Goal: Task Accomplishment & Management: Manage account settings

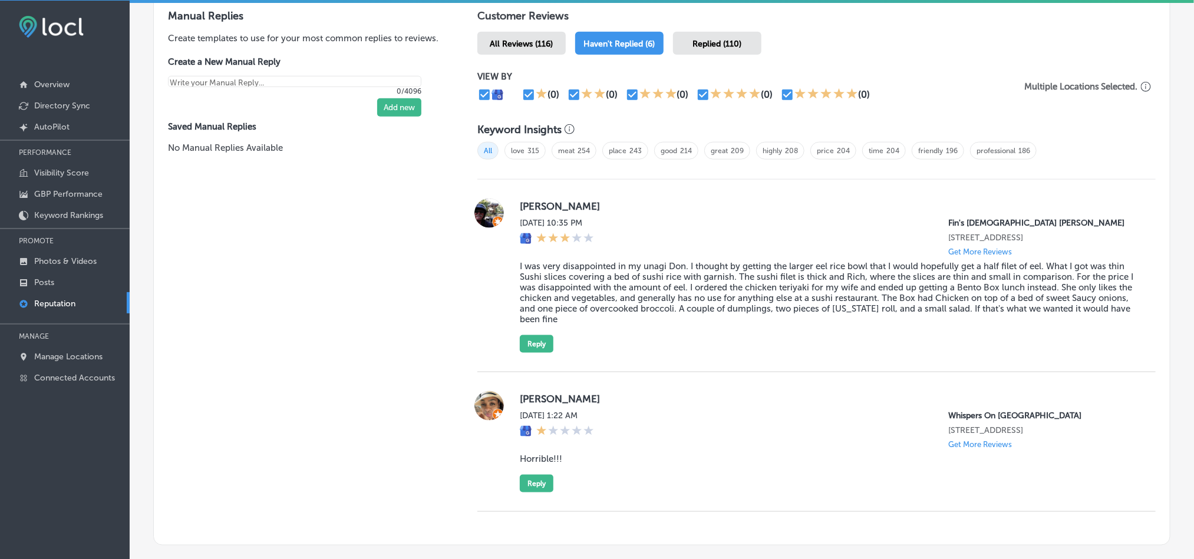
scroll to position [669, 0]
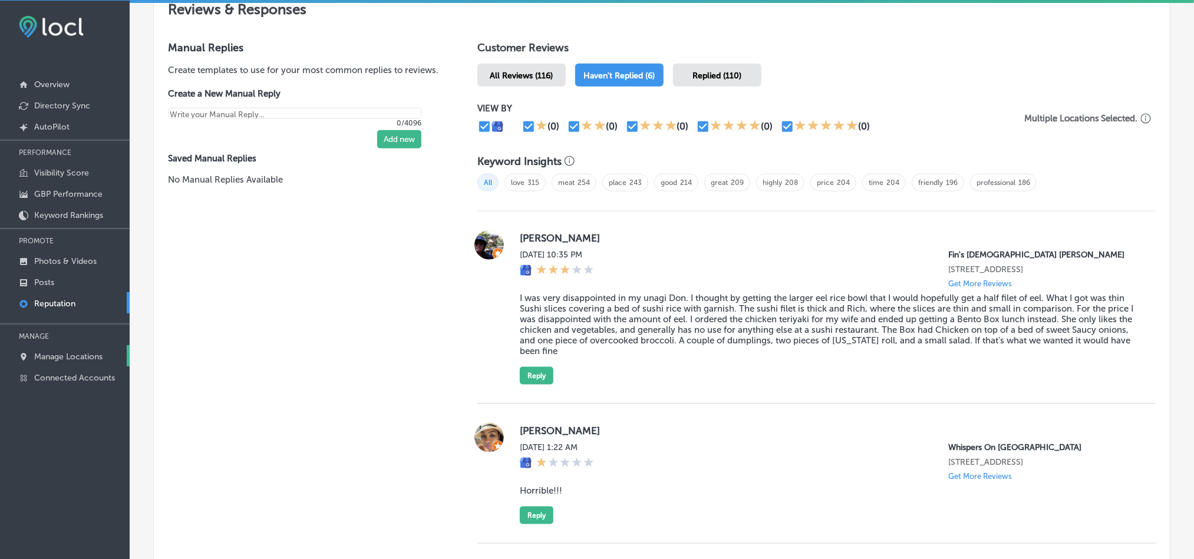
click at [50, 355] on p "Manage Locations" at bounding box center [68, 357] width 68 height 10
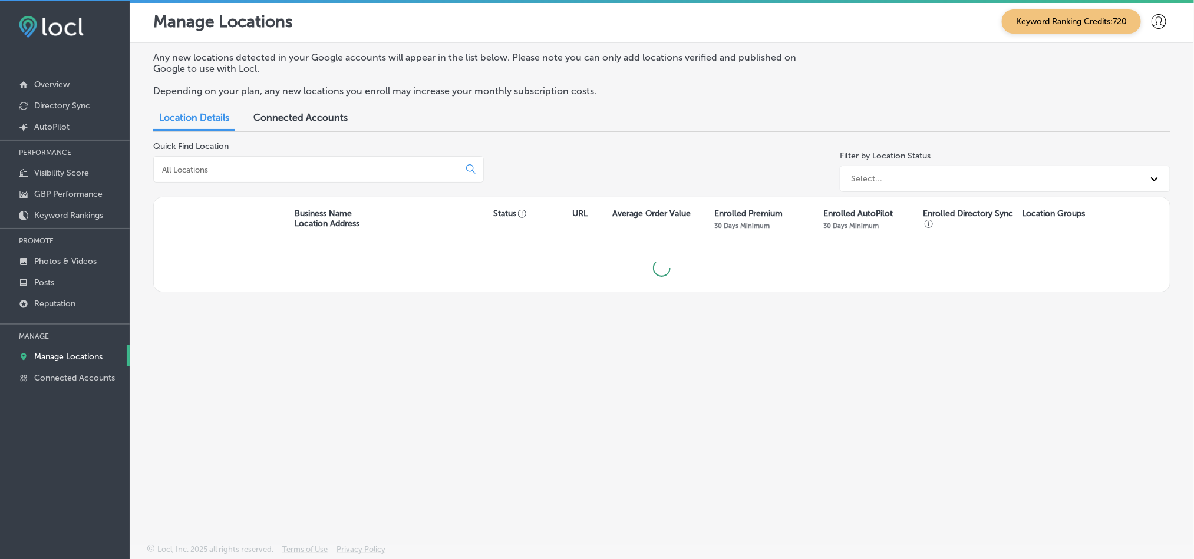
click at [306, 172] on input at bounding box center [309, 169] width 296 height 11
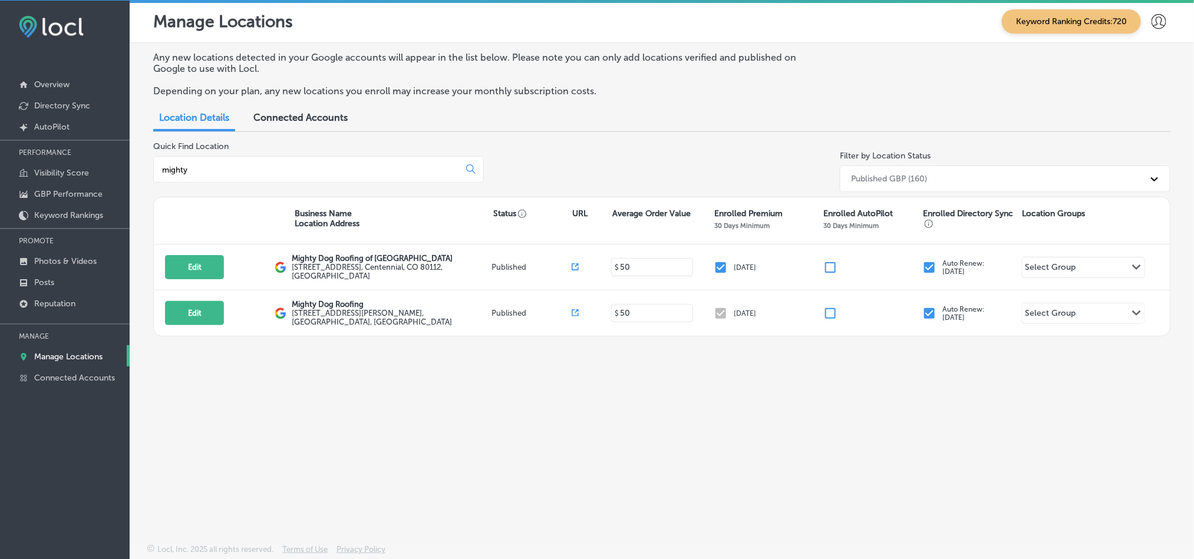
type input "mighty"
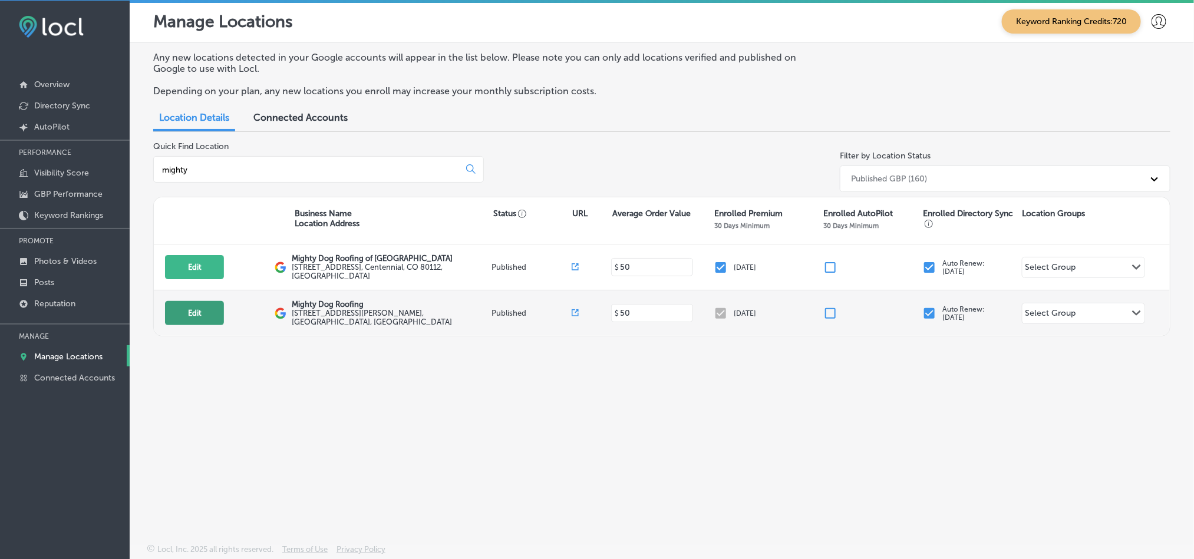
click at [210, 316] on button "Edit" at bounding box center [194, 313] width 59 height 24
select select "US"
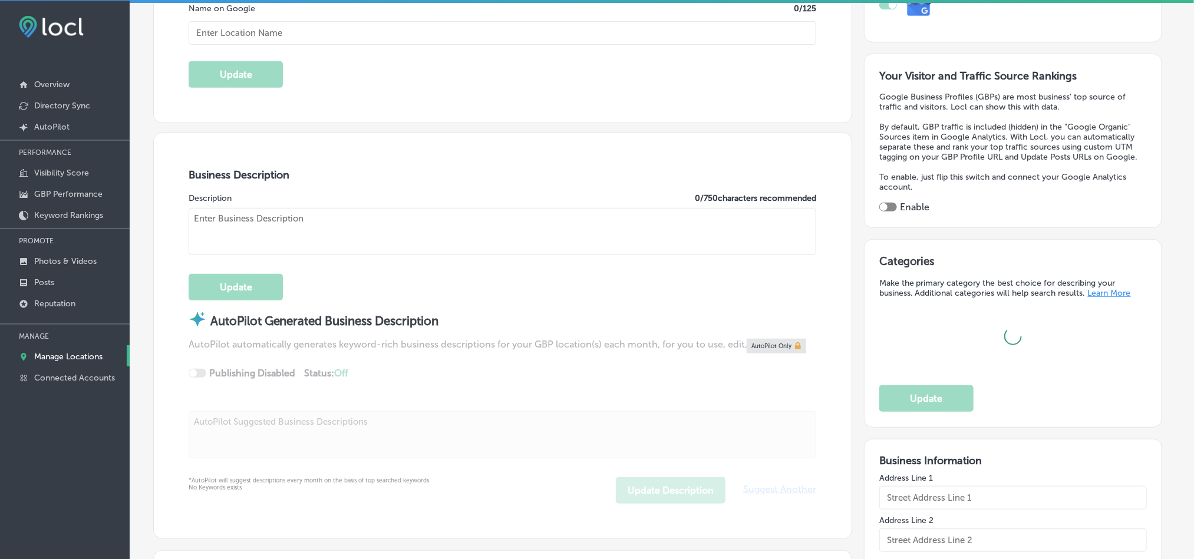
type input "Mighty Dog Roofing"
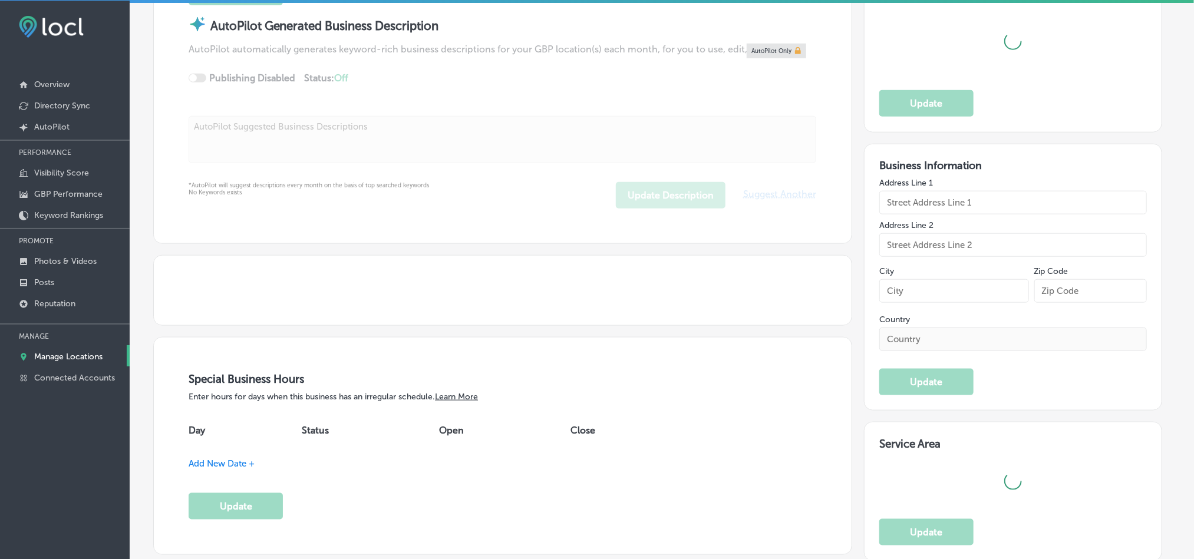
type input "[STREET_ADDRESS][PERSON_NAME]"
type input "Unit 95-5-6"
type input "[GEOGRAPHIC_DATA]"
type input "32081"
type input "US"
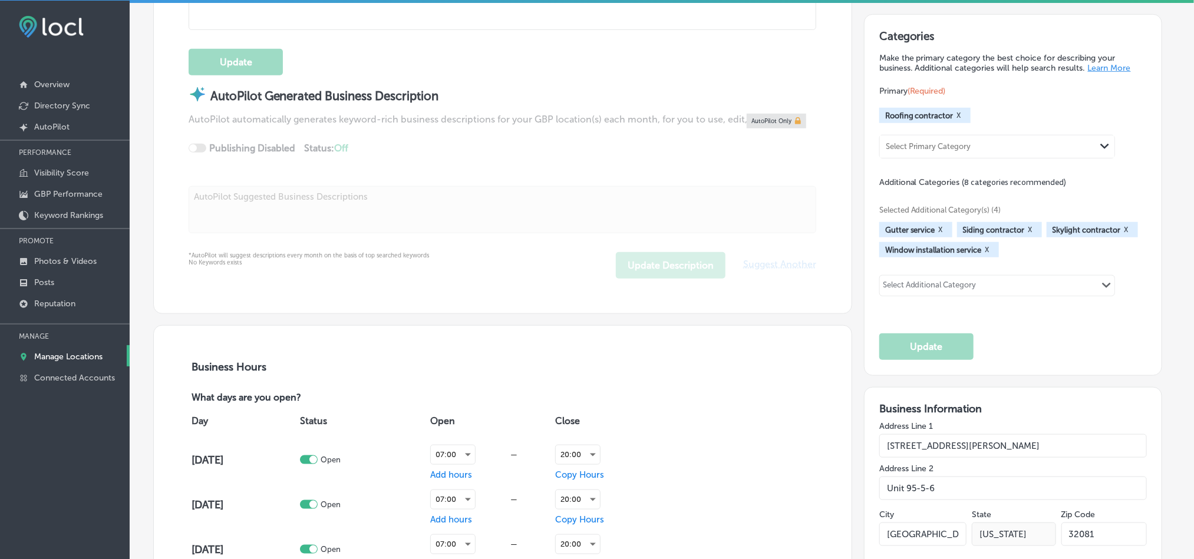
type input "[URL][DOMAIN_NAME]"
type textarea "Mighty Dog Roofing is your trusted ponte vedra beach roofing contractor special…"
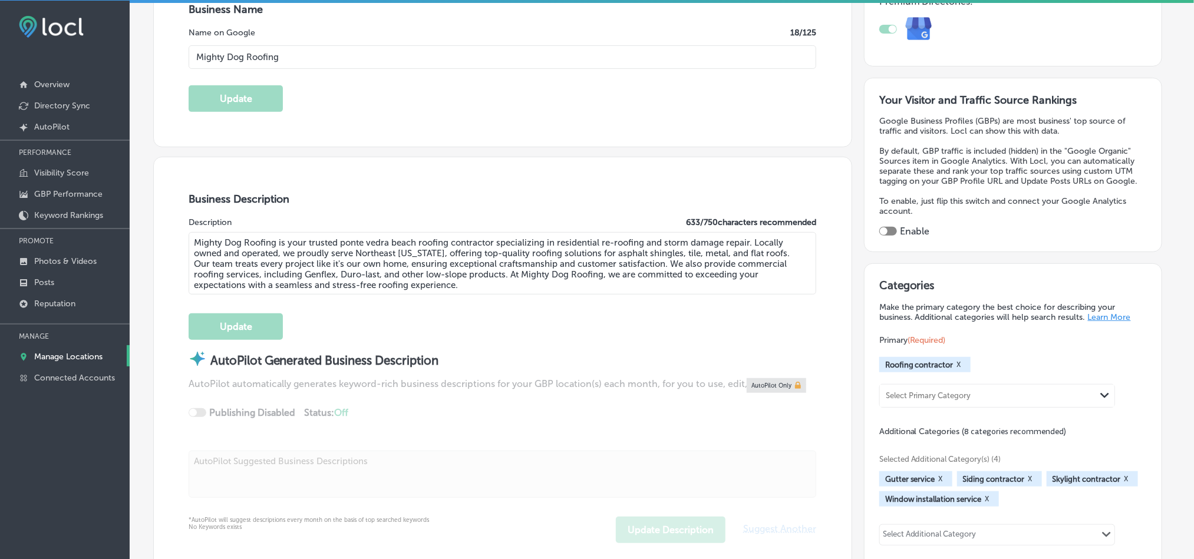
type input "[PHONE_NUMBER]"
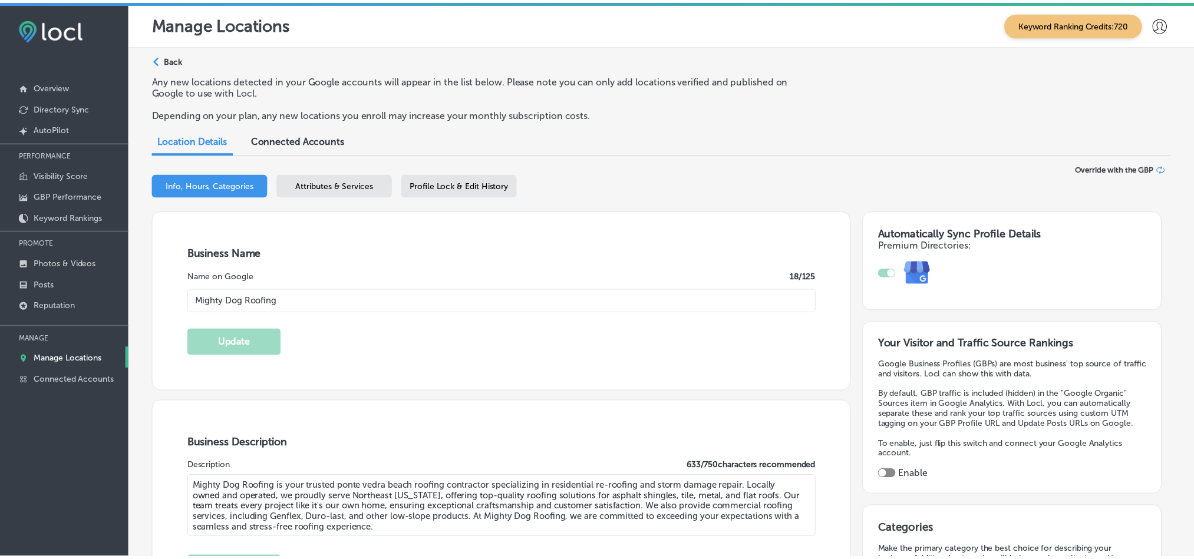
scroll to position [16, 0]
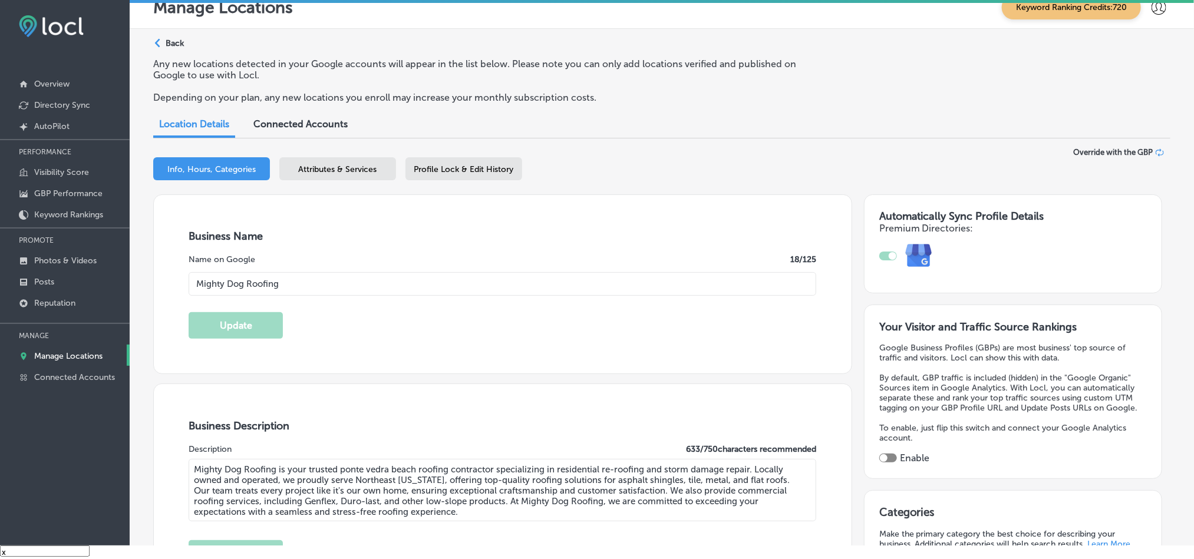
click at [346, 165] on span "Attributes & Services" at bounding box center [338, 169] width 78 height 10
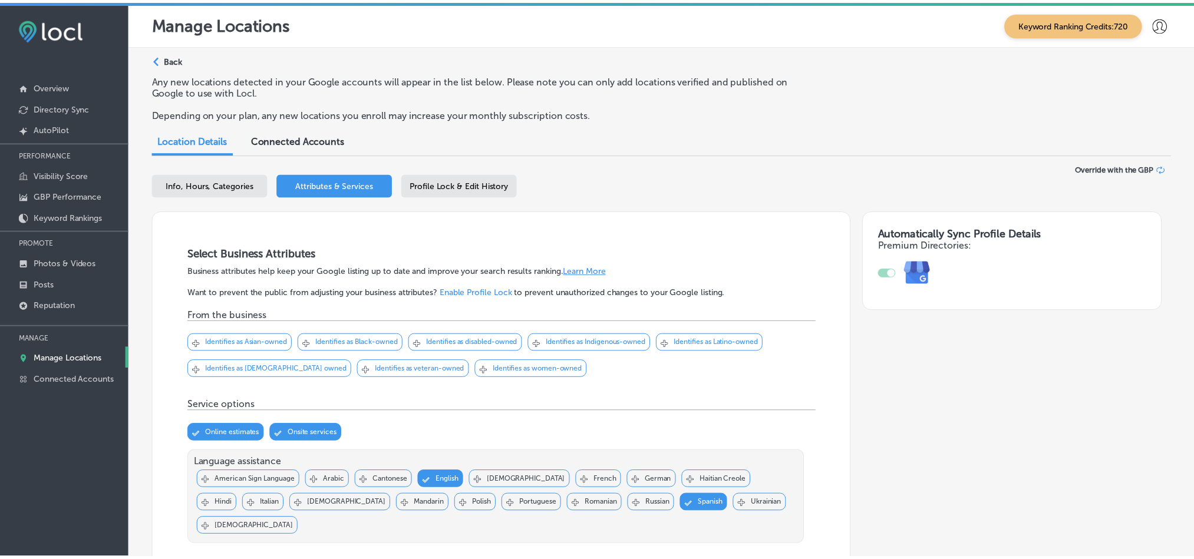
scroll to position [16, 0]
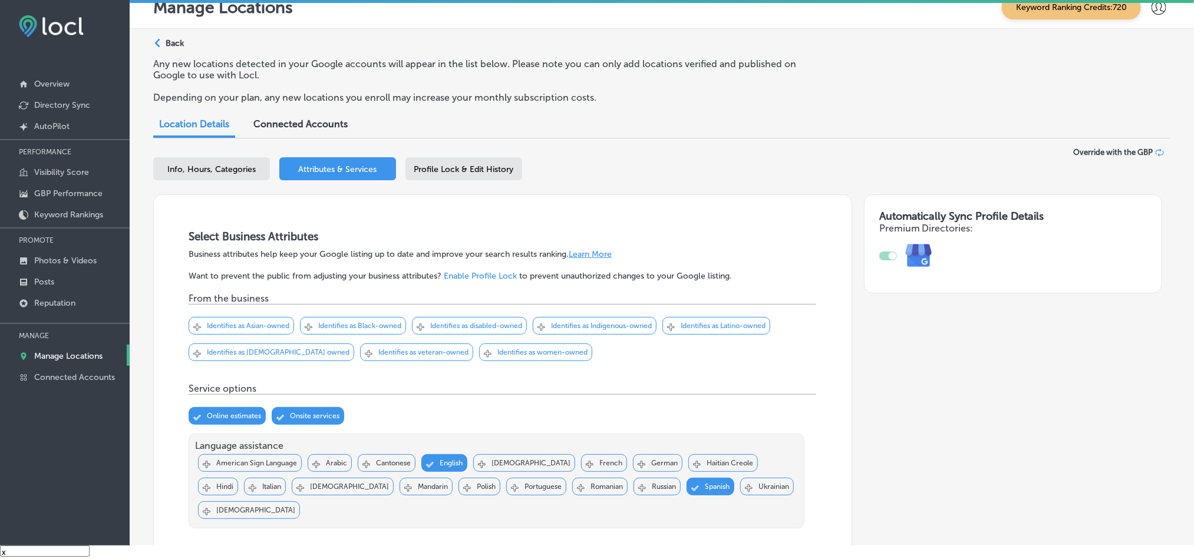
click at [465, 171] on span "Profile Lock & Edit History" at bounding box center [464, 169] width 100 height 10
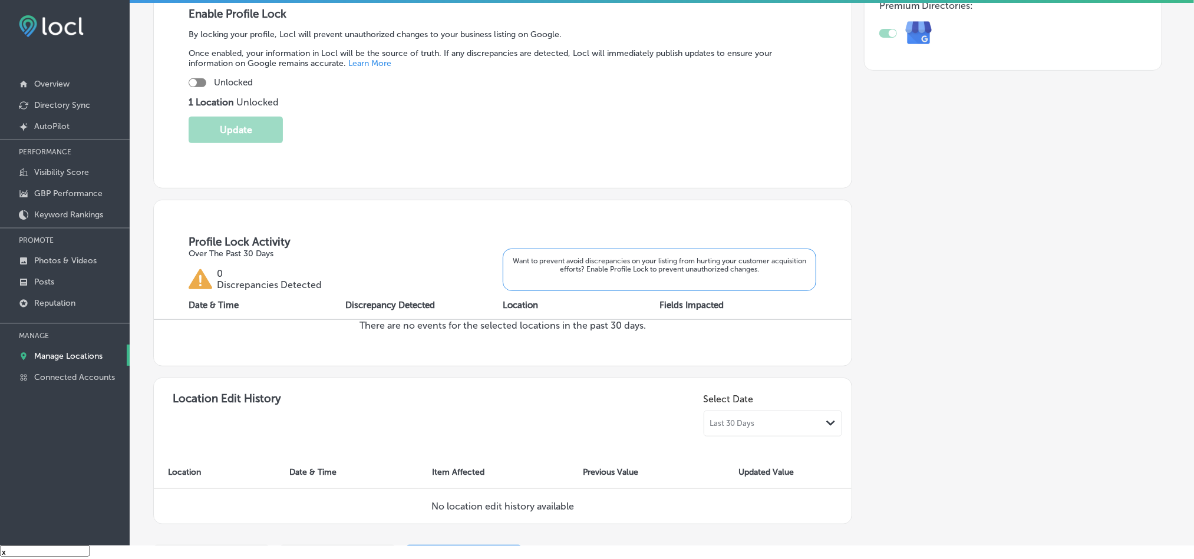
scroll to position [265, 0]
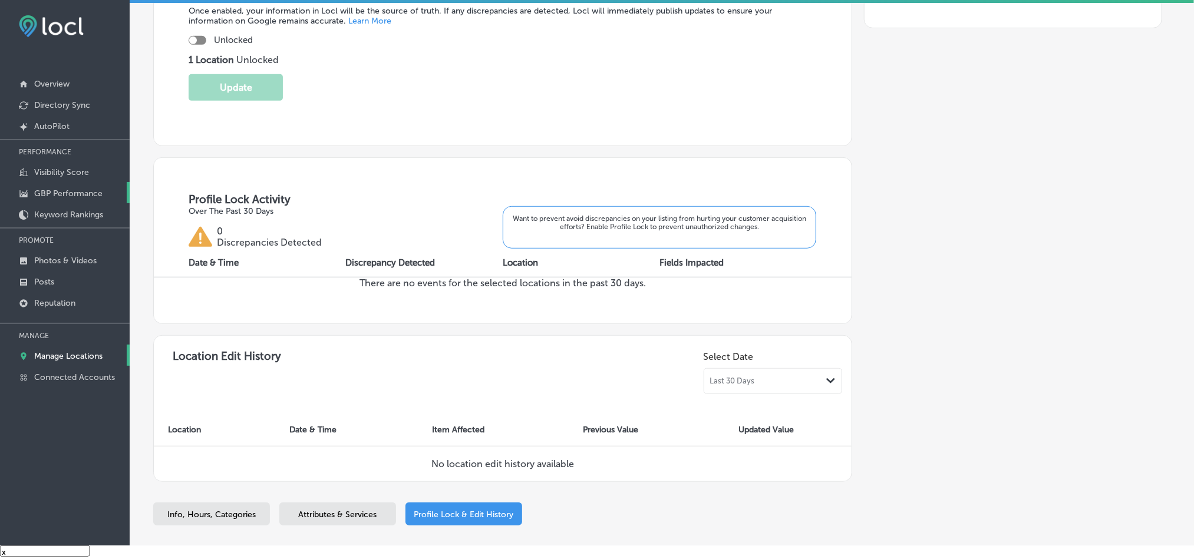
click at [54, 193] on p "GBP Performance" at bounding box center [68, 194] width 68 height 10
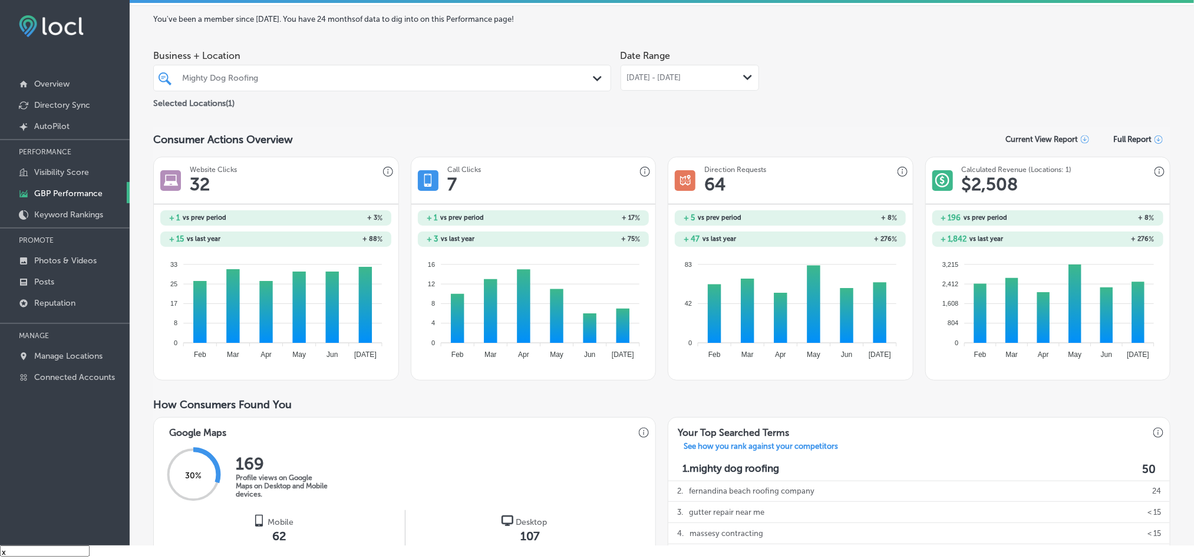
scroll to position [29, 0]
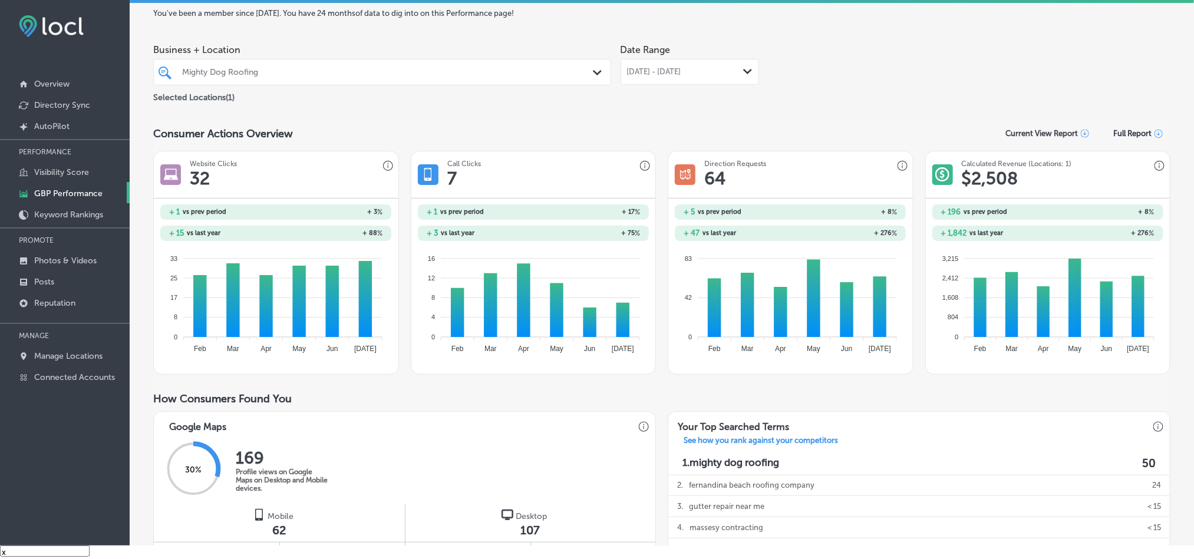
click at [715, 71] on div "[DATE] - [DATE] Path Created with Sketch." at bounding box center [689, 71] width 125 height 9
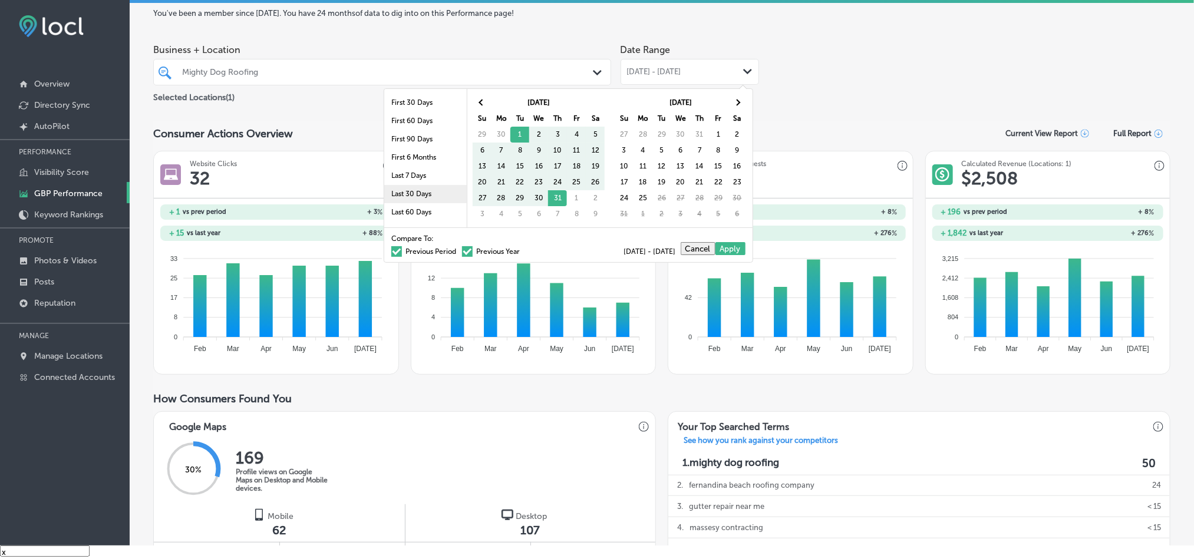
click at [410, 190] on li "Last 30 Days" at bounding box center [425, 194] width 82 height 18
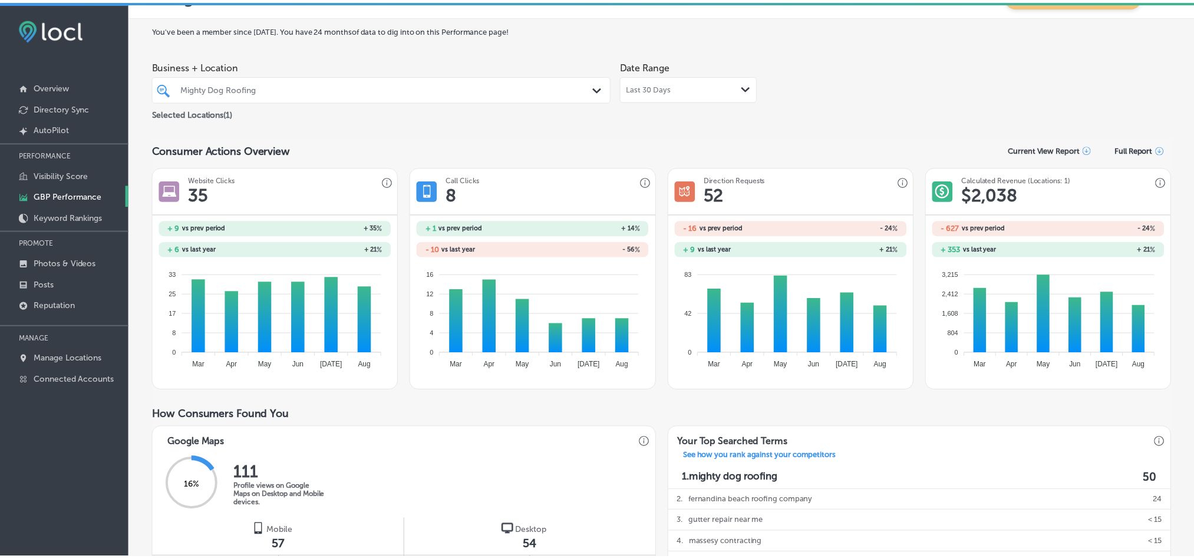
scroll to position [16, 0]
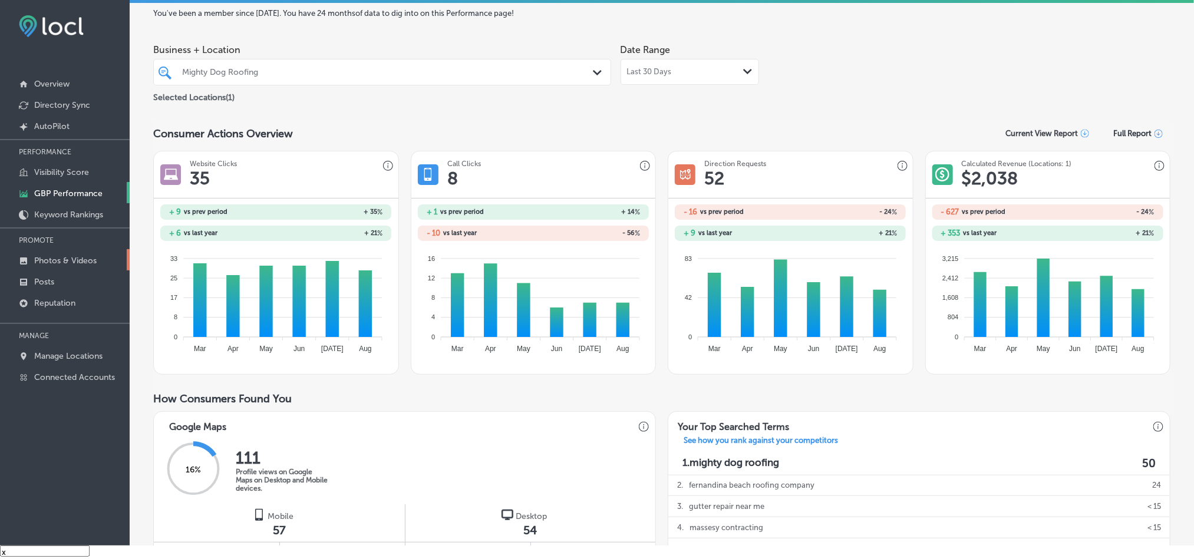
click at [62, 259] on p "Photos & Videos" at bounding box center [65, 261] width 62 height 10
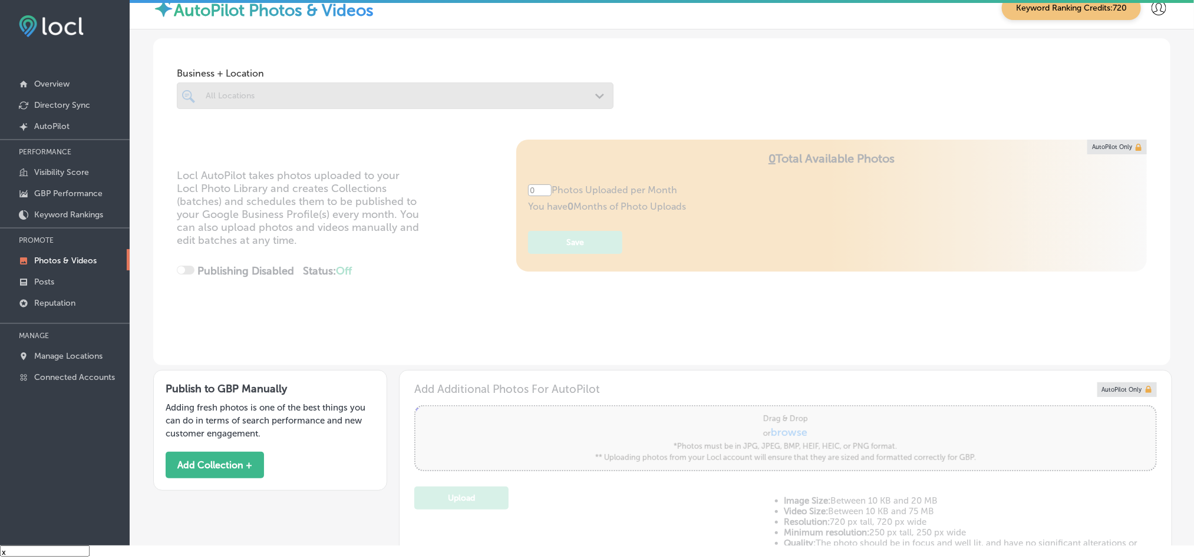
type input "5"
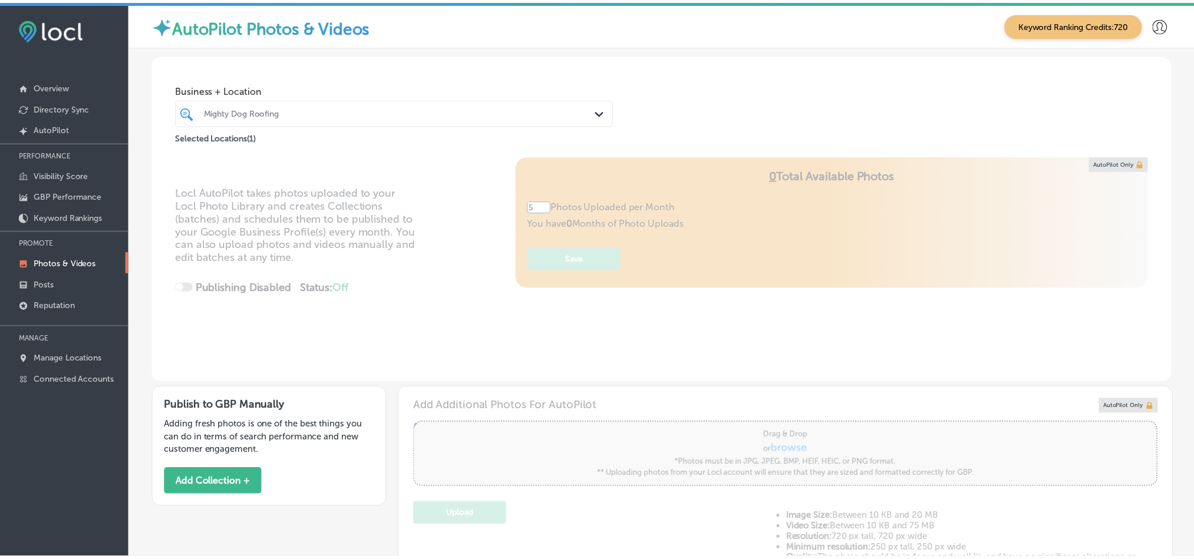
scroll to position [16, 0]
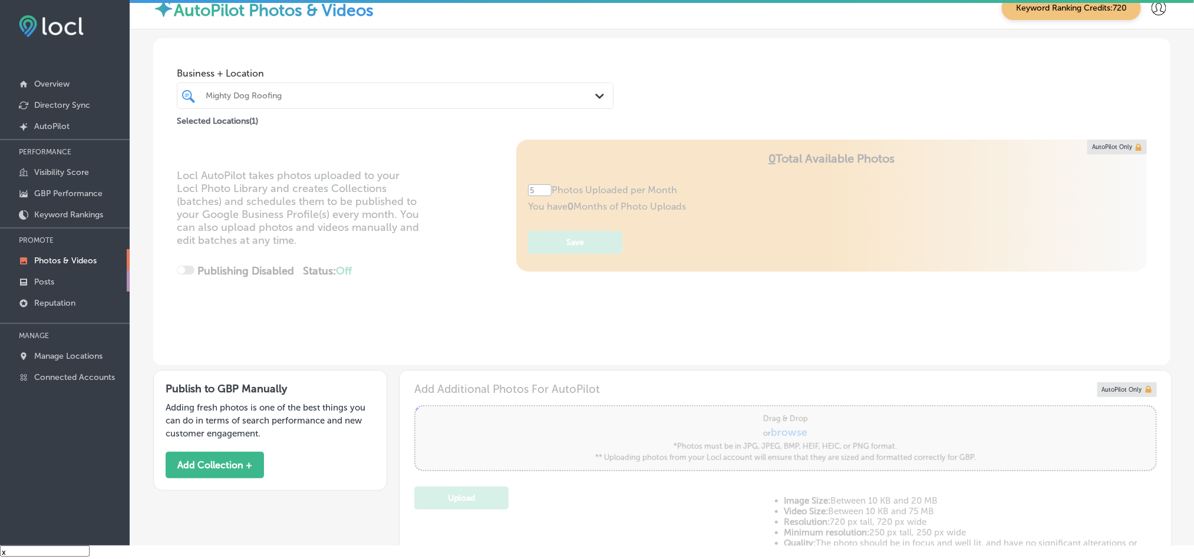
click at [66, 290] on link "Posts" at bounding box center [65, 280] width 130 height 21
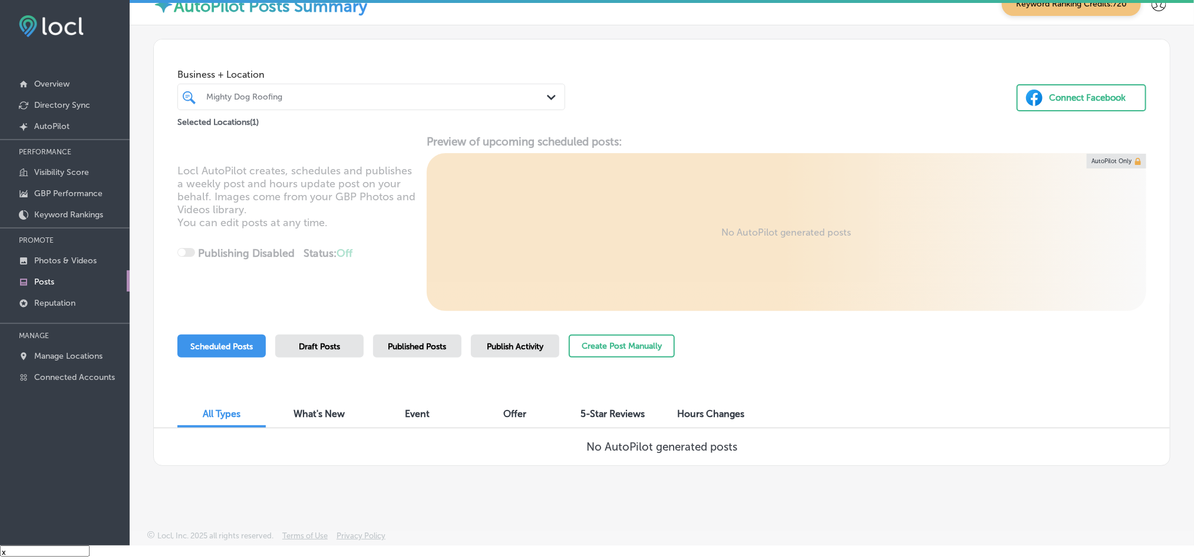
scroll to position [5, 0]
click at [39, 301] on p "Reputation" at bounding box center [54, 303] width 41 height 10
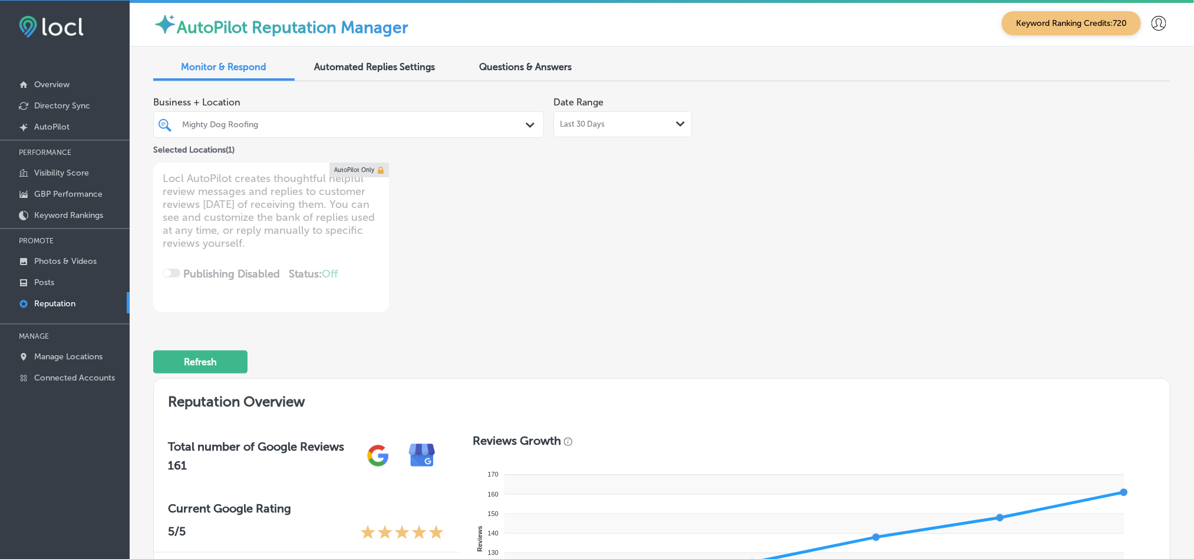
type textarea "x"
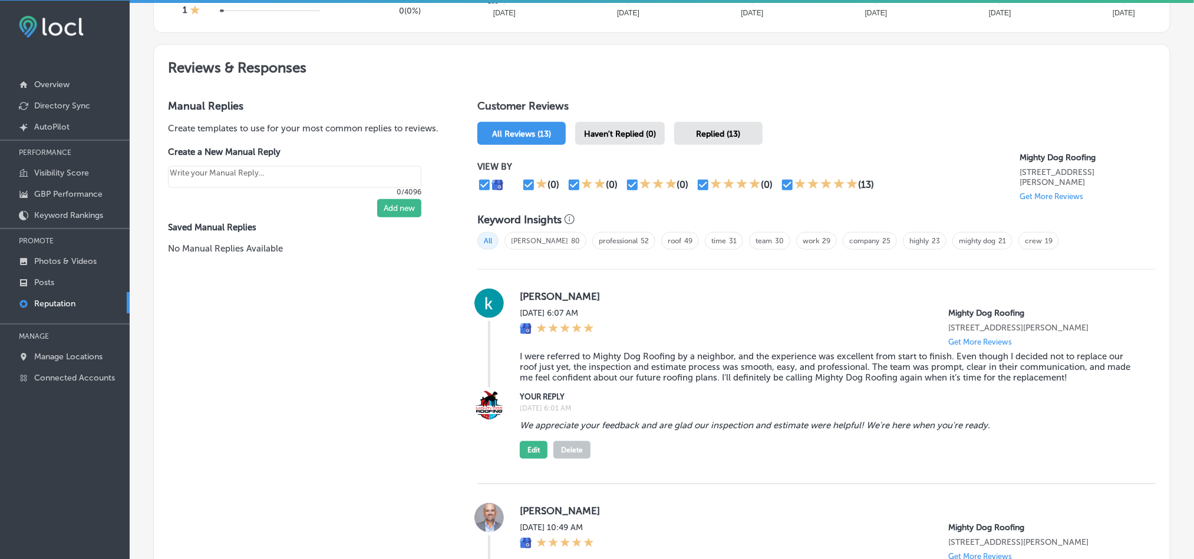
scroll to position [603, 0]
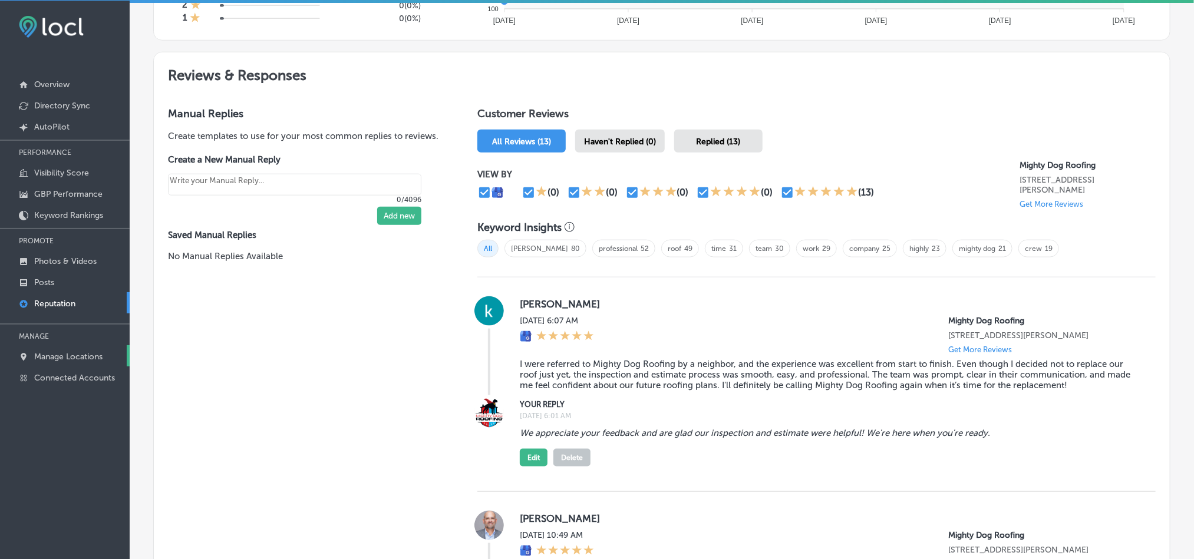
click at [47, 353] on p "Manage Locations" at bounding box center [68, 357] width 68 height 10
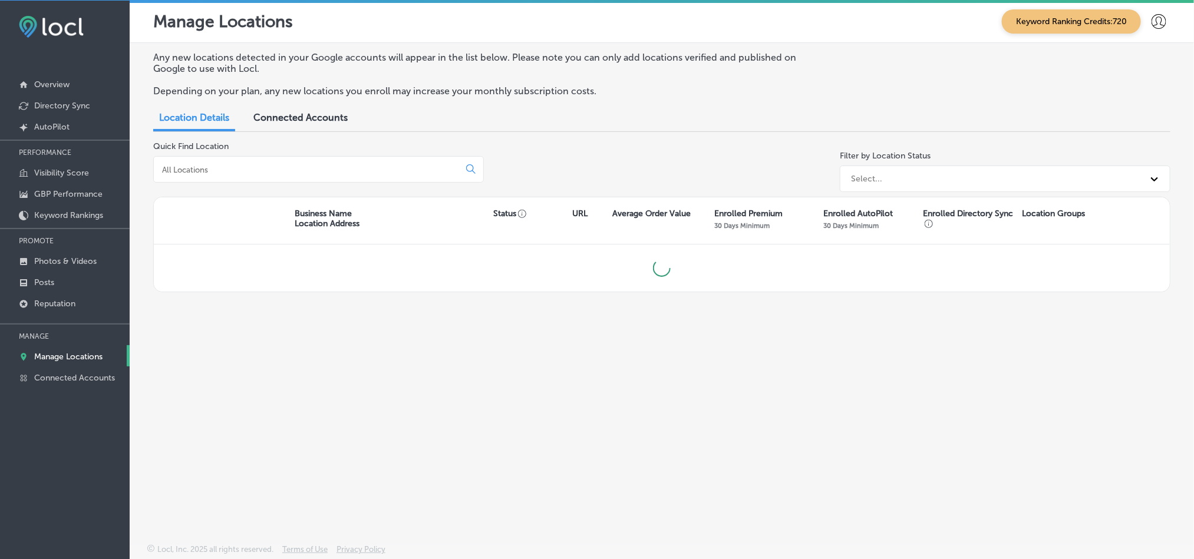
click at [353, 172] on input at bounding box center [309, 169] width 296 height 11
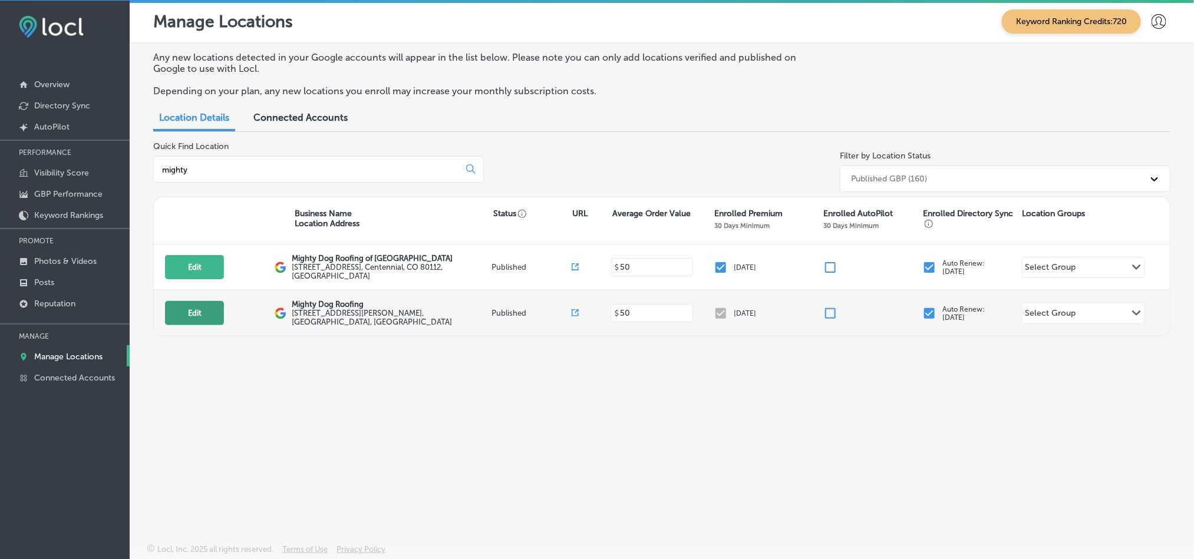
type input "mighty"
click at [204, 318] on button "Edit" at bounding box center [194, 313] width 59 height 24
select select "US"
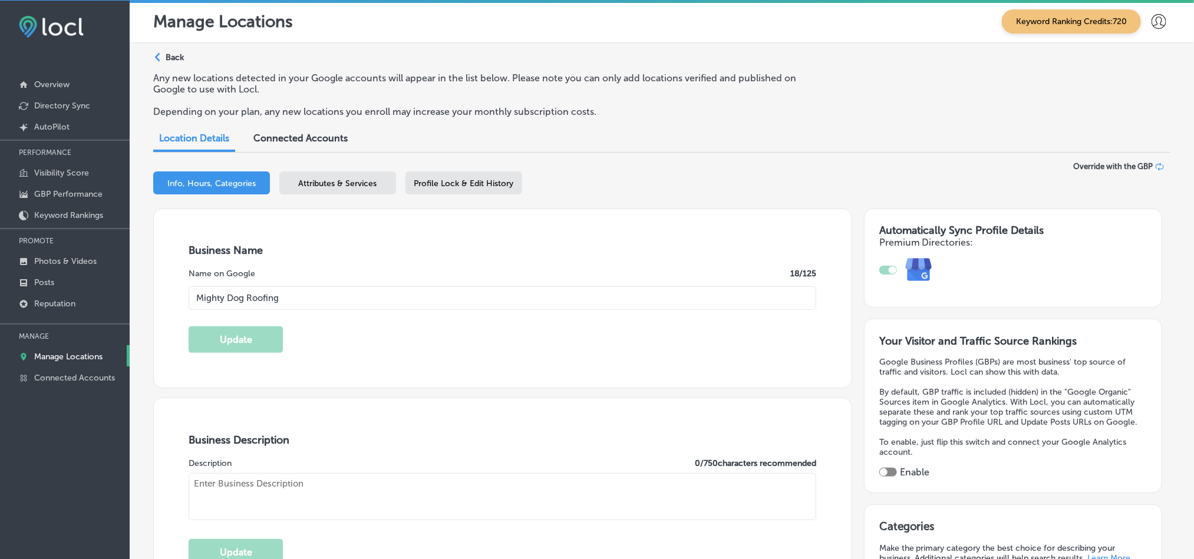
scroll to position [117, 0]
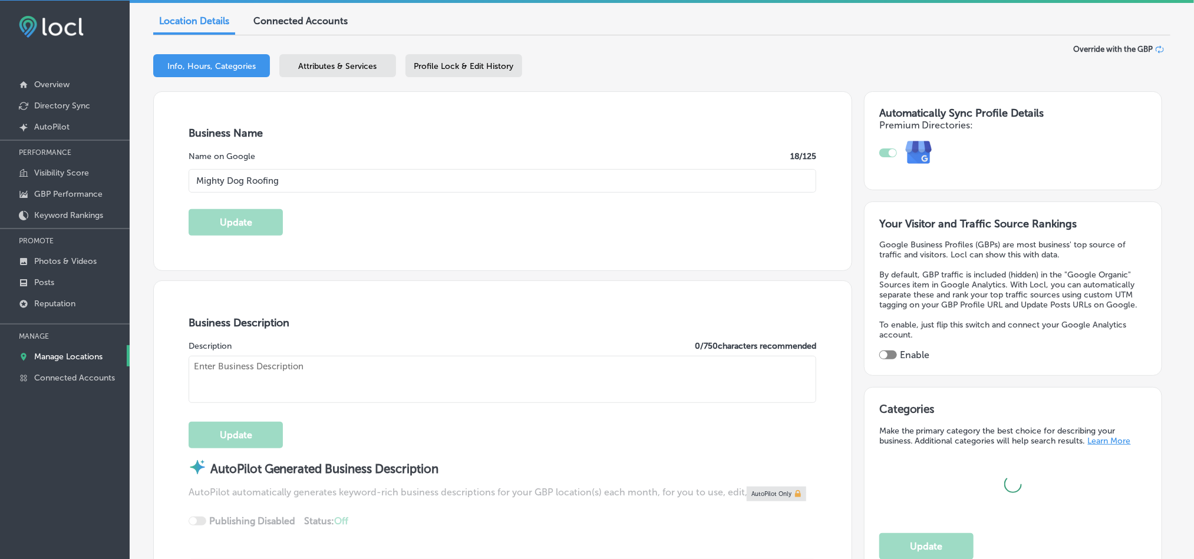
click at [465, 70] on span "Profile Lock & Edit History" at bounding box center [464, 66] width 100 height 10
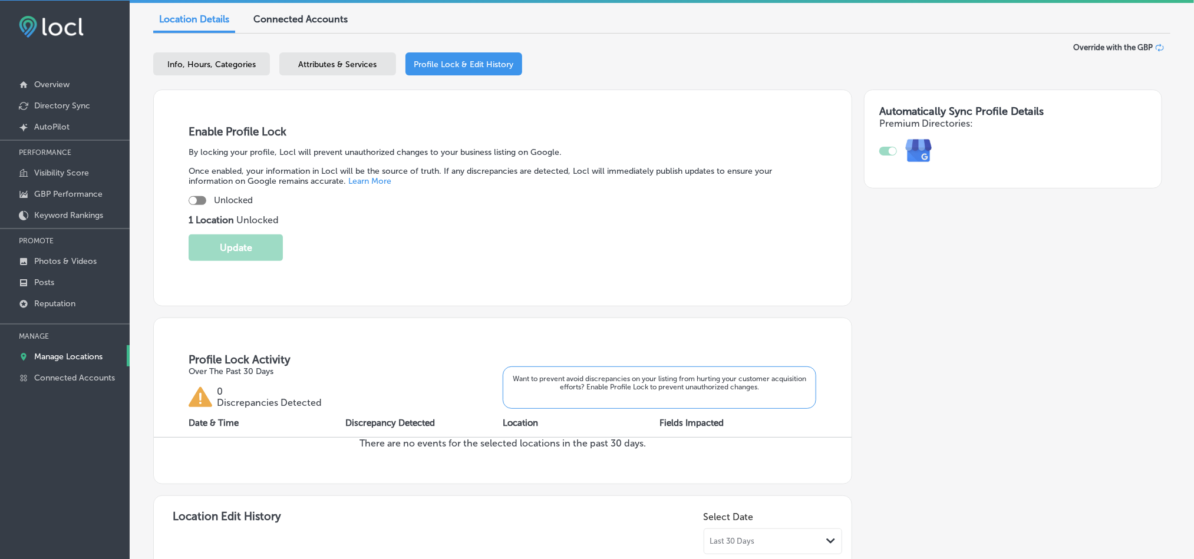
scroll to position [117, 0]
click at [209, 200] on div "Unlocked" at bounding box center [502, 202] width 627 height 11
click at [199, 200] on div at bounding box center [198, 202] width 18 height 9
checkbox input "true"
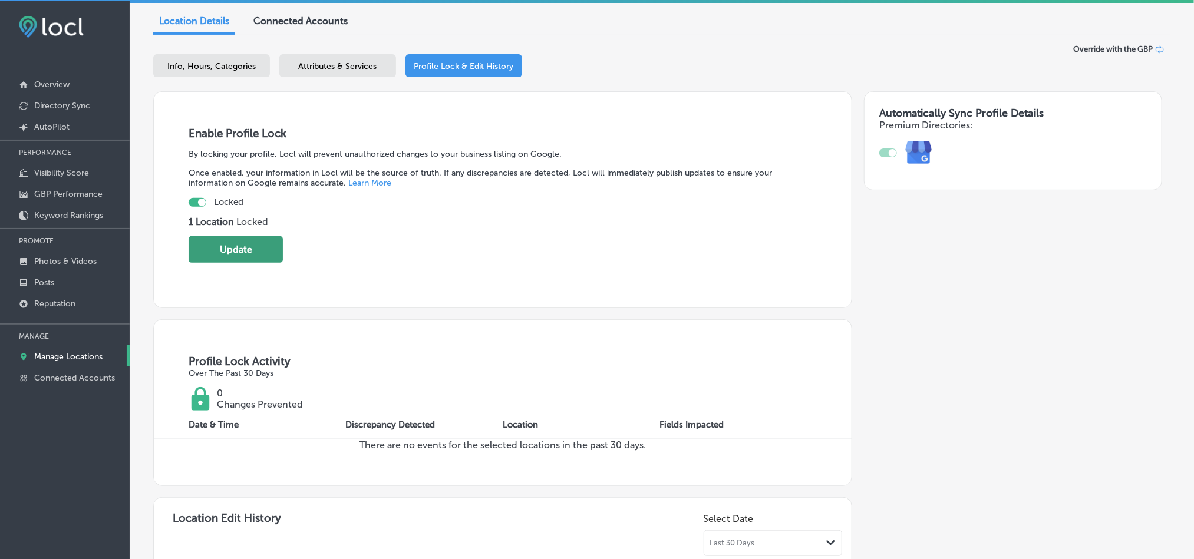
click at [234, 244] on button "Update" at bounding box center [236, 249] width 94 height 27
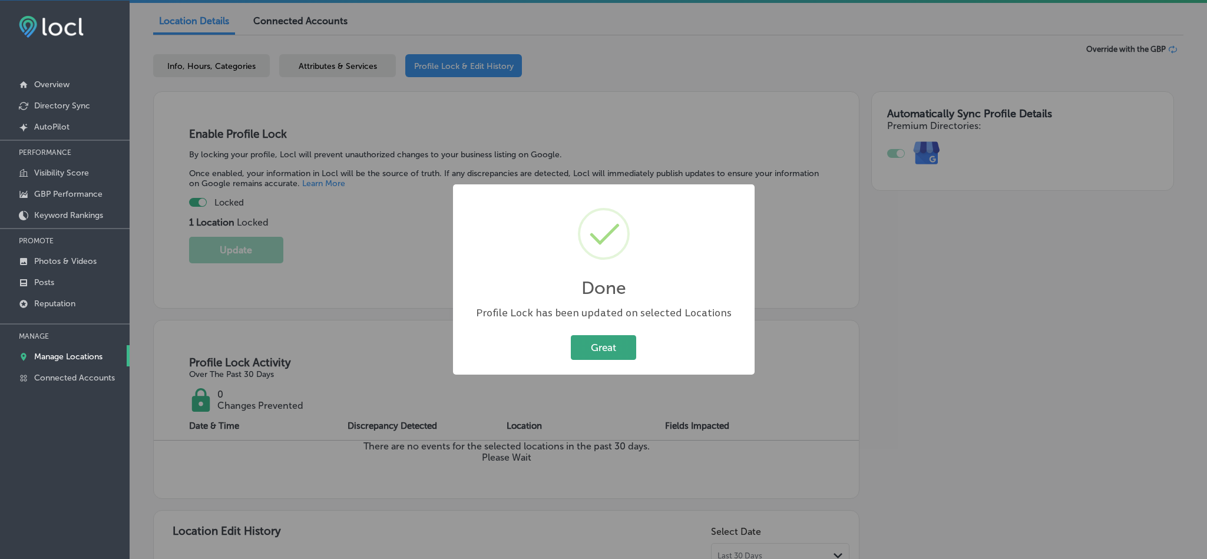
click at [578, 345] on button "Great" at bounding box center [603, 347] width 65 height 24
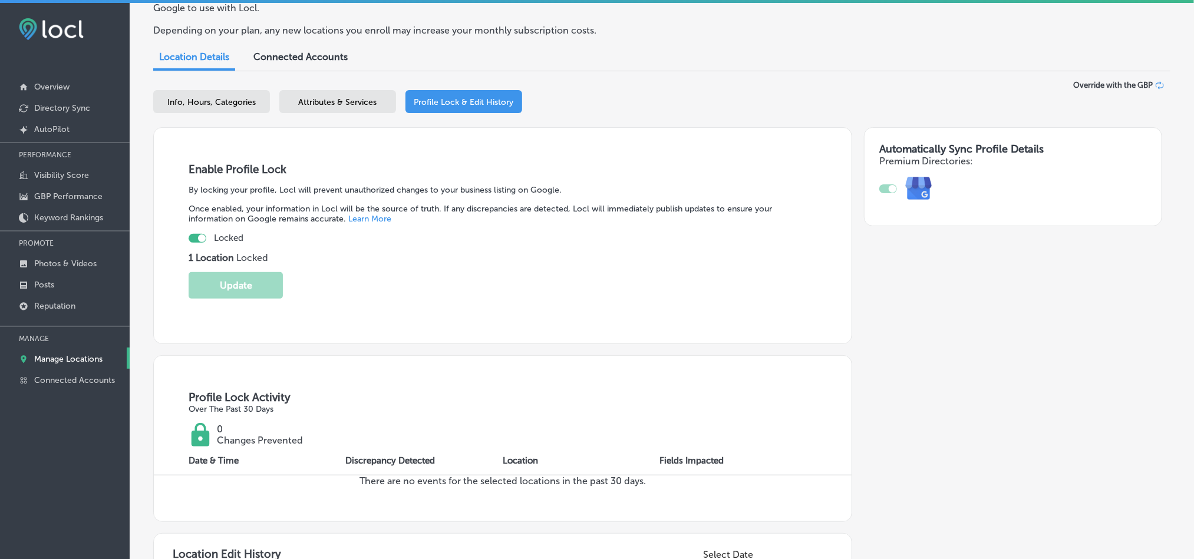
scroll to position [88, 0]
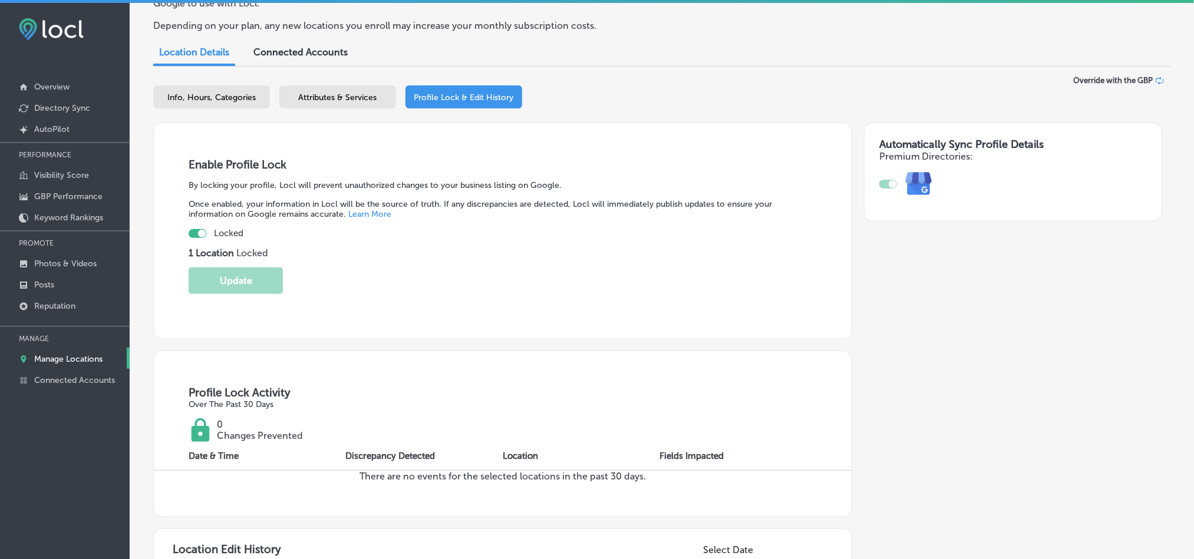
click at [202, 103] on div "Info, Hours, Categories" at bounding box center [211, 96] width 117 height 23
select select "US"
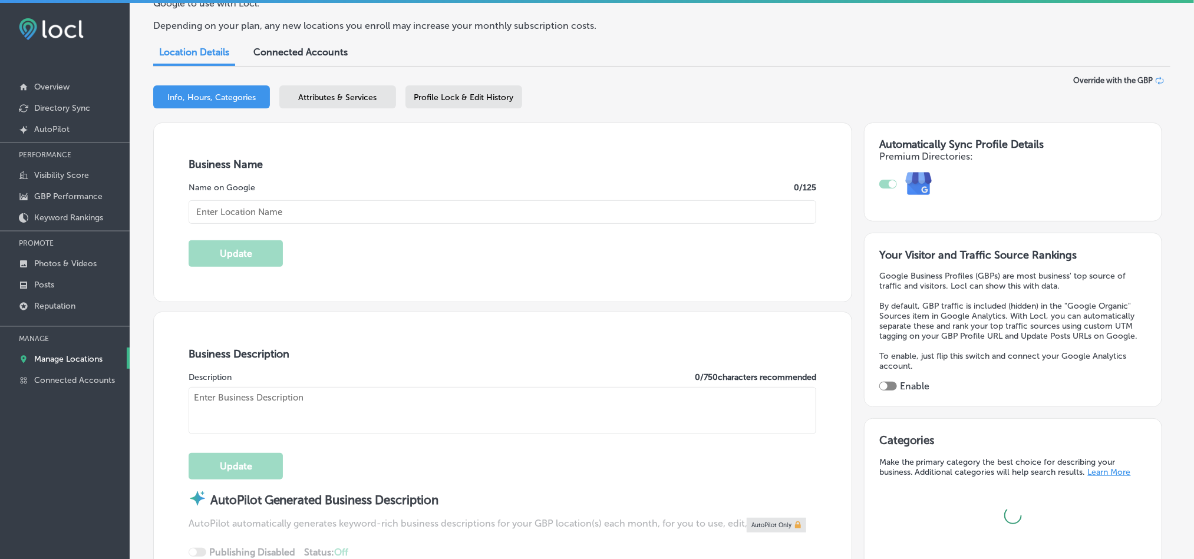
type input "[PHONE_NUMBER]"
type input "Mighty Dog Roofing"
type input "[STREET_ADDRESS][PERSON_NAME]"
type input "Unit 95-5-6"
type input "[GEOGRAPHIC_DATA]"
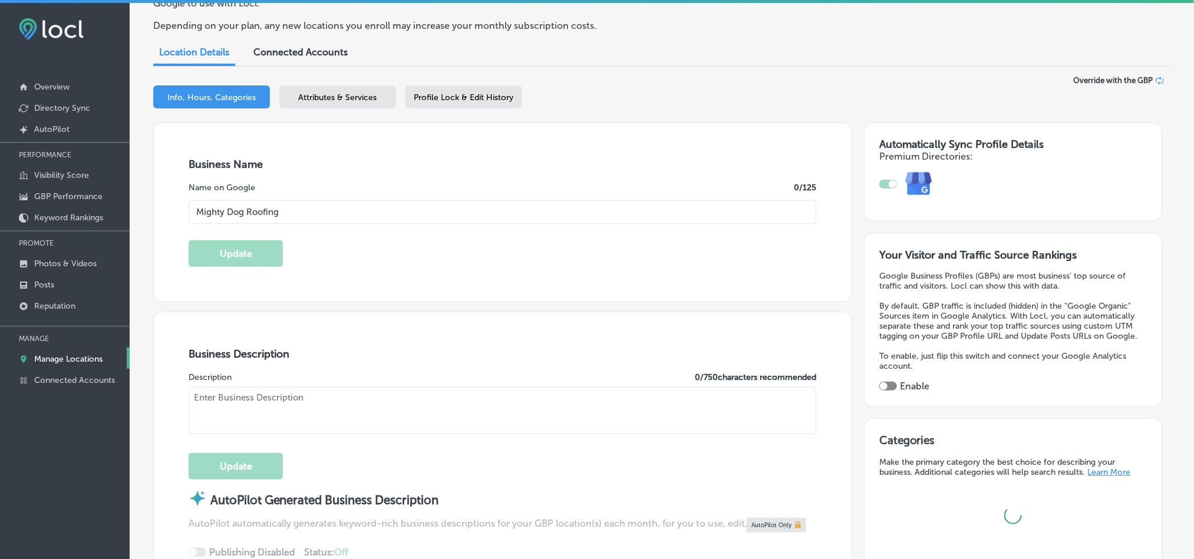
type input "32081"
type input "US"
type input "[URL][DOMAIN_NAME]"
type textarea "Mighty Dog Roofing is your trusted ponte vedra beach roofing contractor special…"
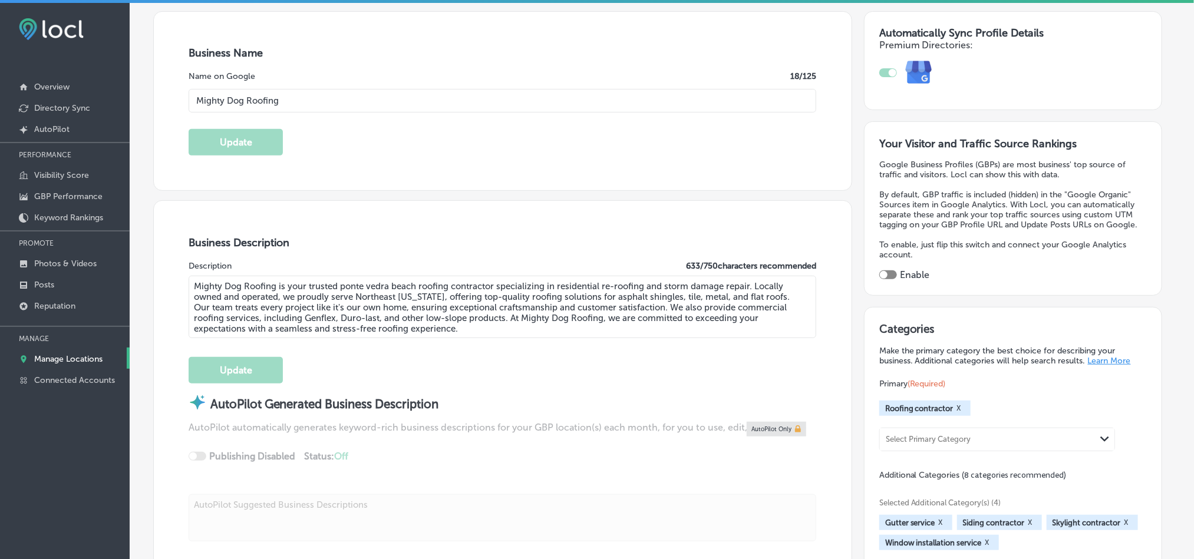
scroll to position [236, 0]
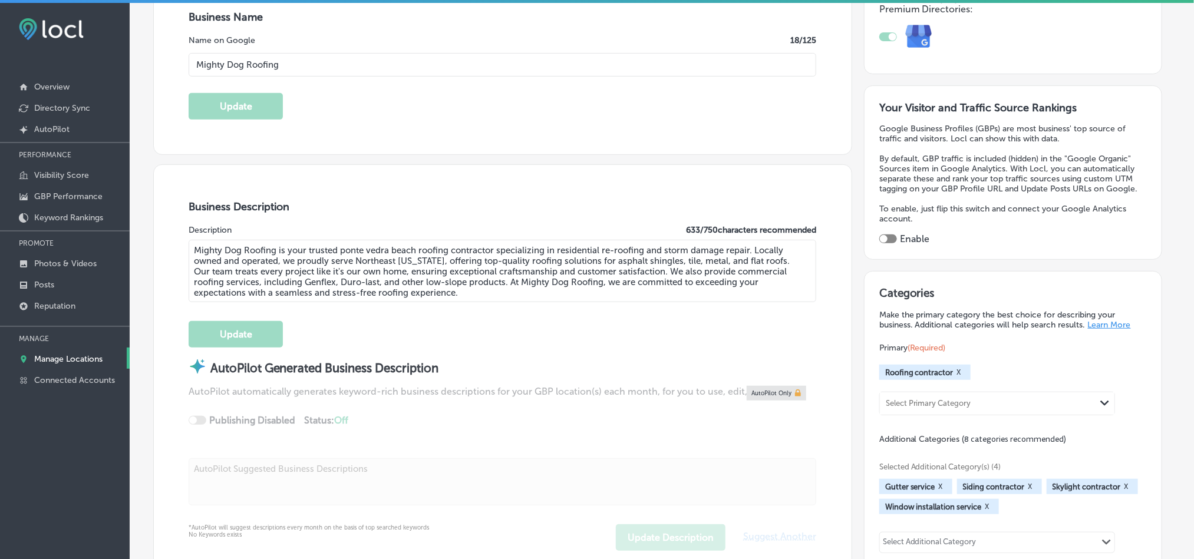
click at [889, 234] on div at bounding box center [888, 238] width 18 height 9
checkbox input "true"
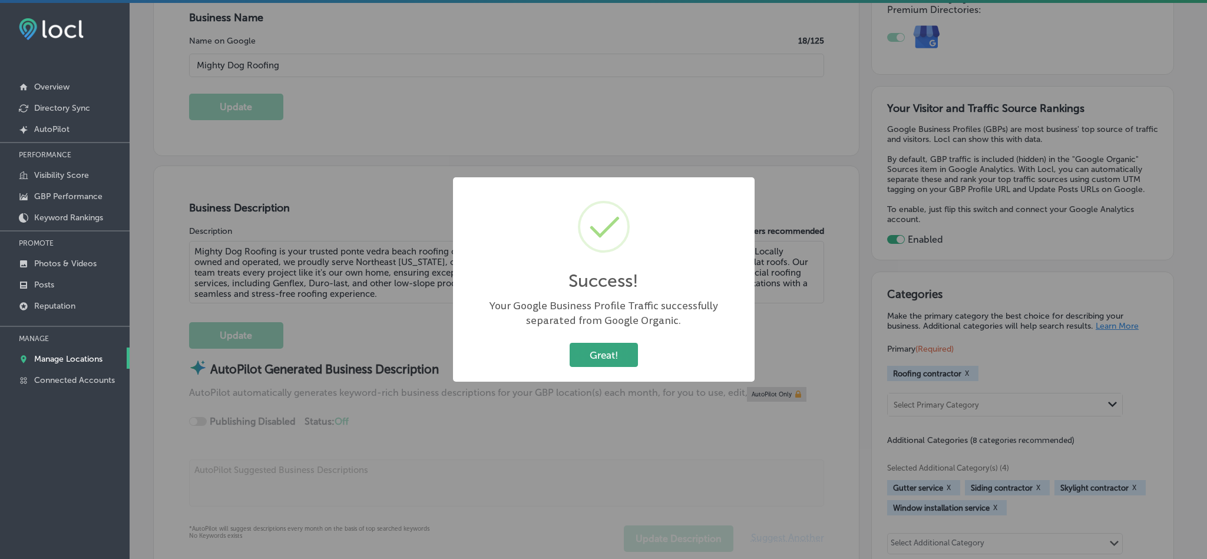
click at [592, 356] on button "Great!" at bounding box center [604, 355] width 68 height 24
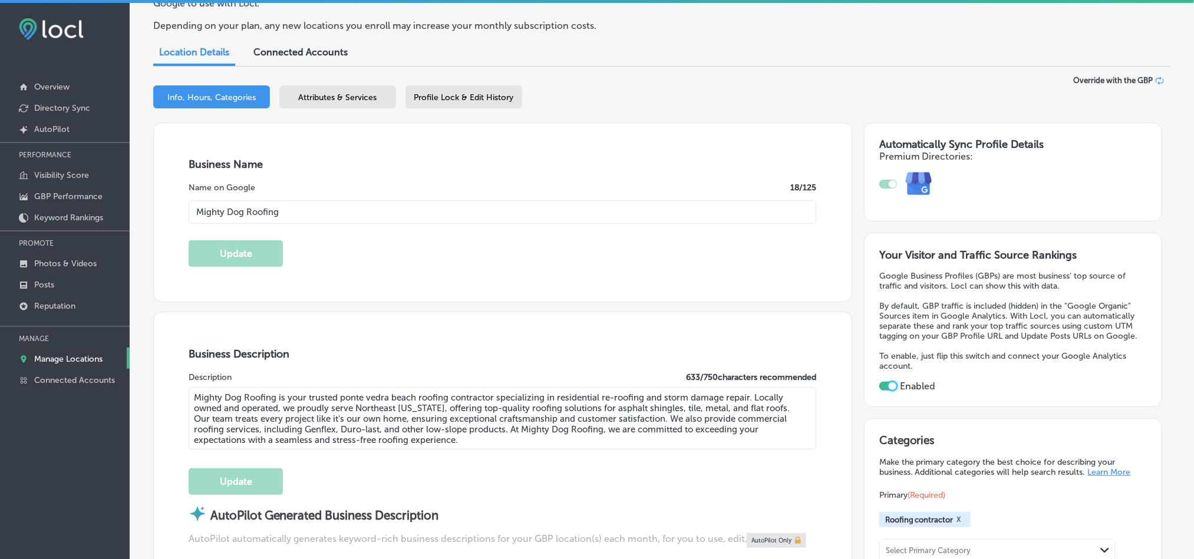
scroll to position [0, 0]
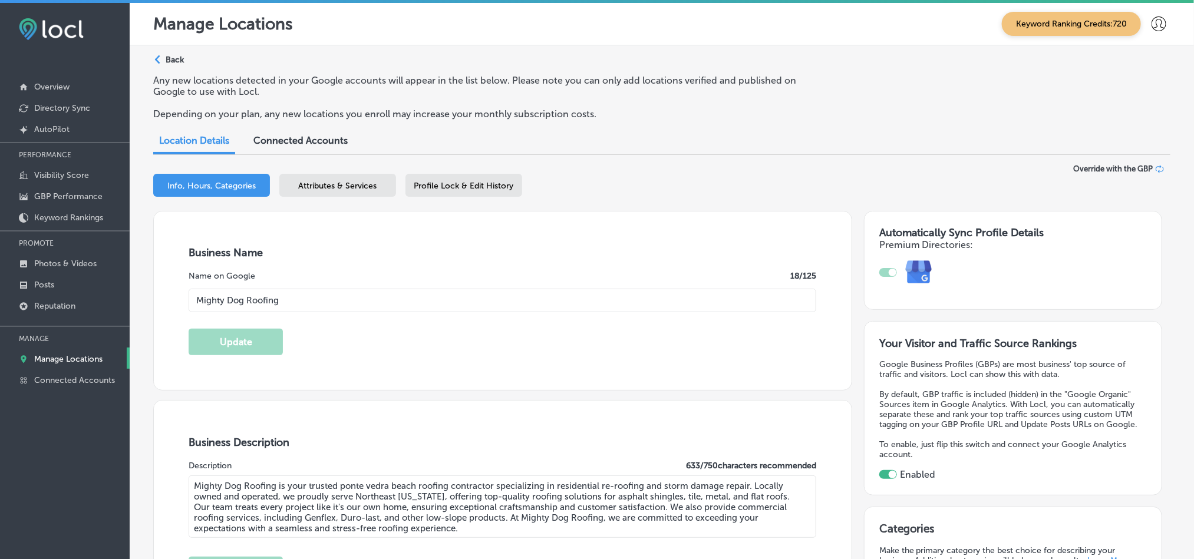
click at [72, 361] on p "Manage Locations" at bounding box center [68, 359] width 68 height 10
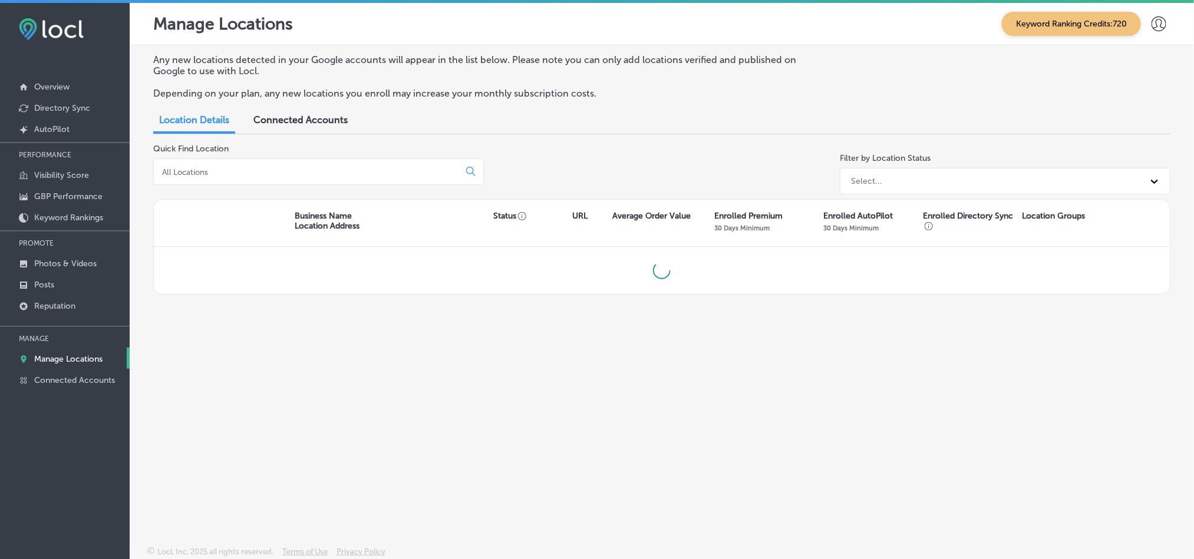
click at [281, 176] on input at bounding box center [309, 172] width 296 height 11
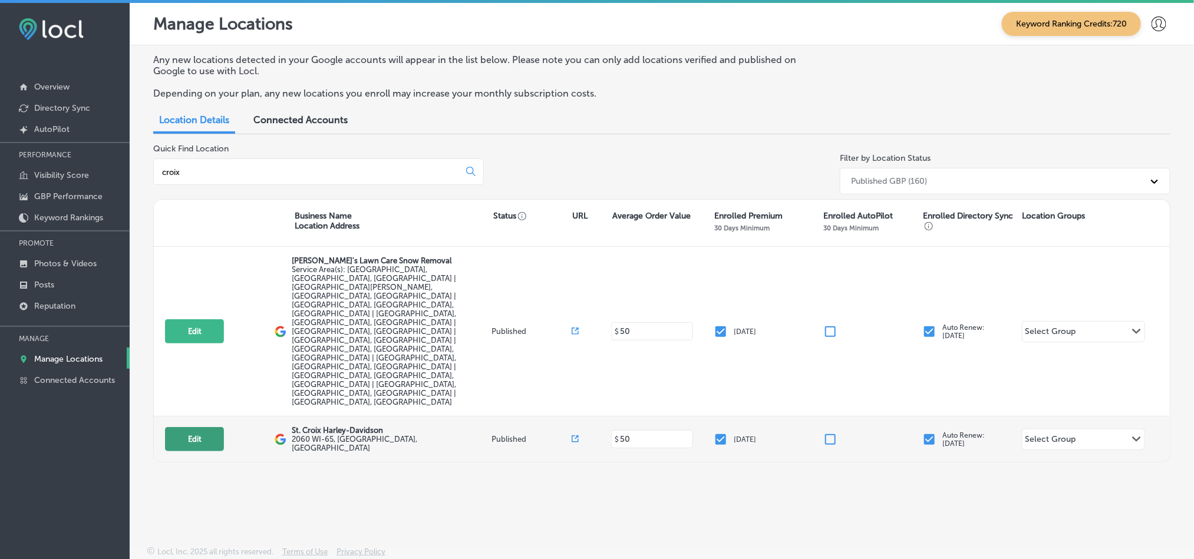
type input "croix"
click at [191, 427] on button "Edit" at bounding box center [194, 439] width 59 height 24
select select "US"
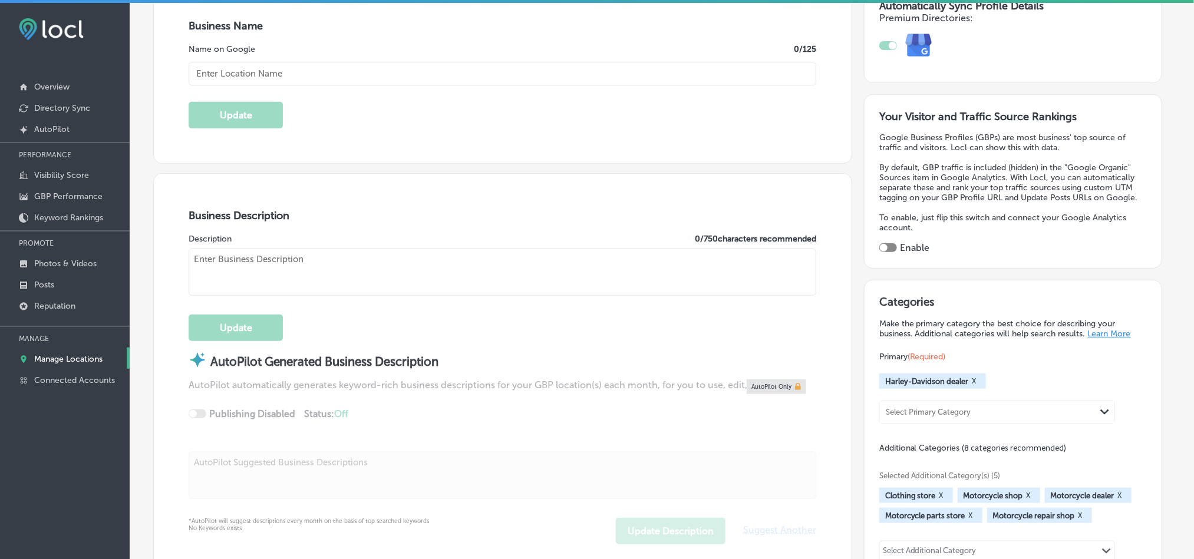
checkbox input "true"
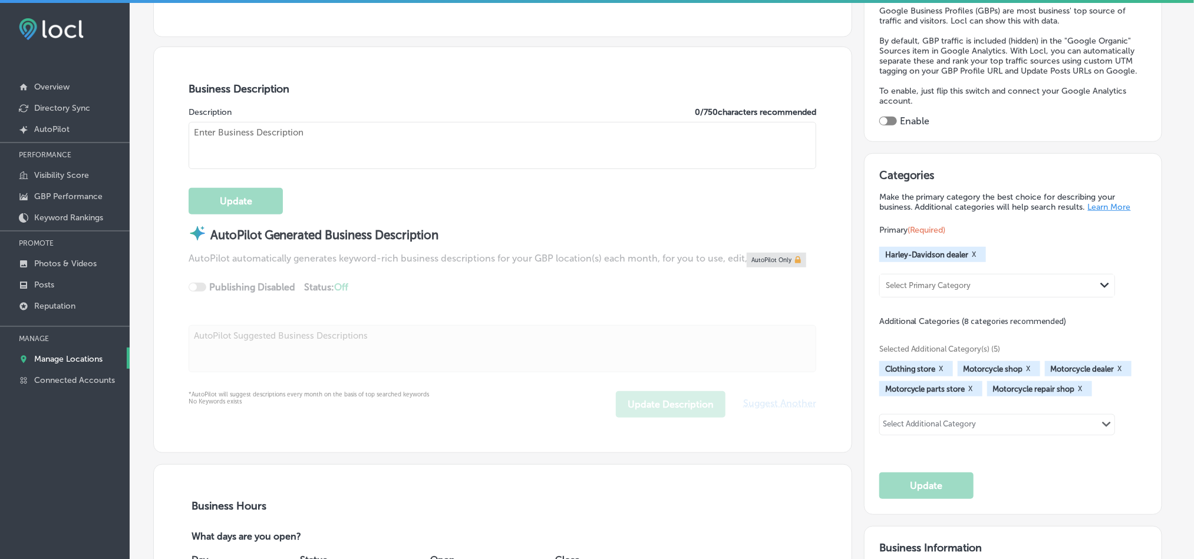
type input "St. Croix Harley-Davidson"
type input "[URL][DOMAIN_NAME]"
type input "2060 WI-65"
type input "[GEOGRAPHIC_DATA]"
type input "54017"
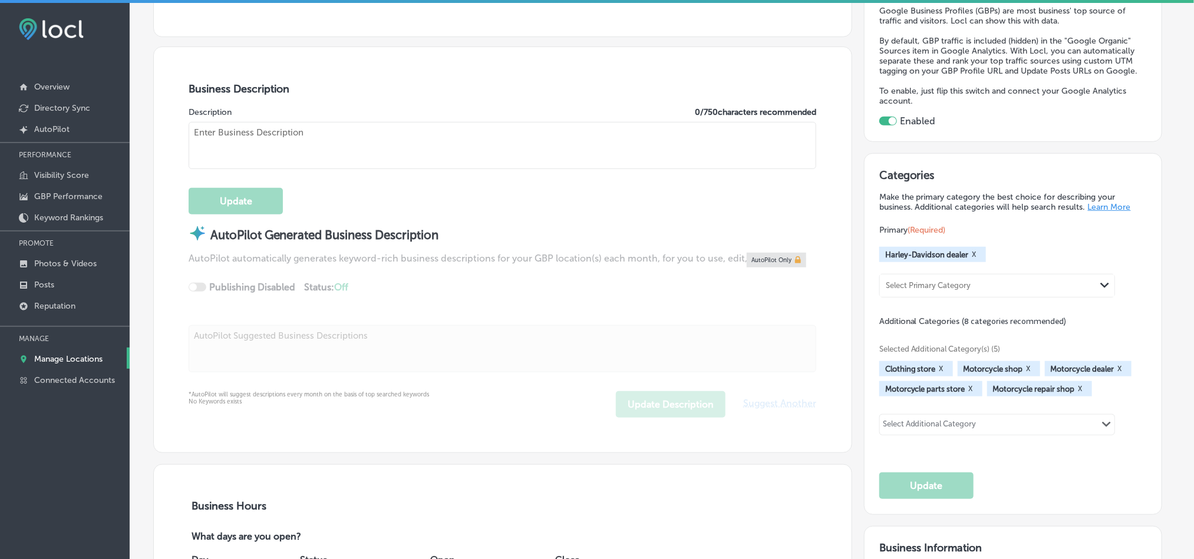
type input "US"
type textarea "Serving the [GEOGRAPHIC_DATA] since [DATE], the BEST rides start at [GEOGRAPHIC…"
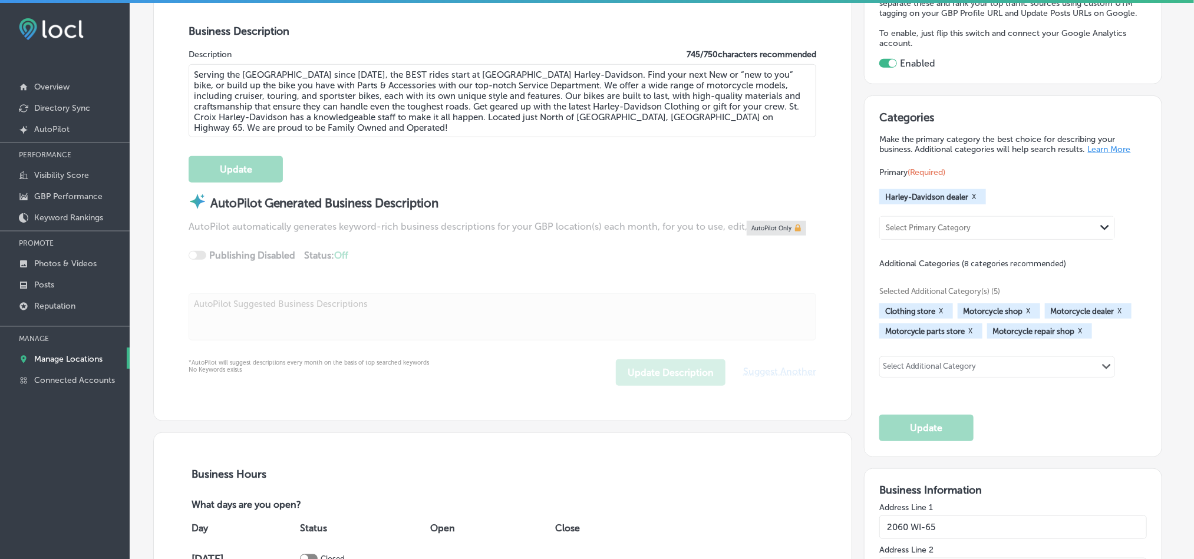
type input "[PHONE_NUMBER]"
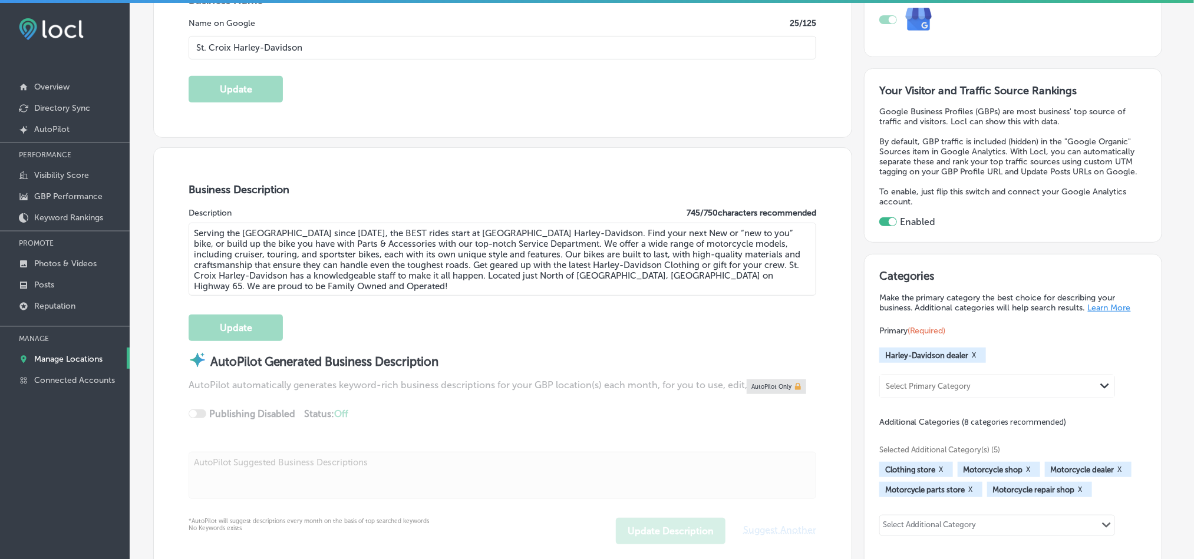
scroll to position [236, 0]
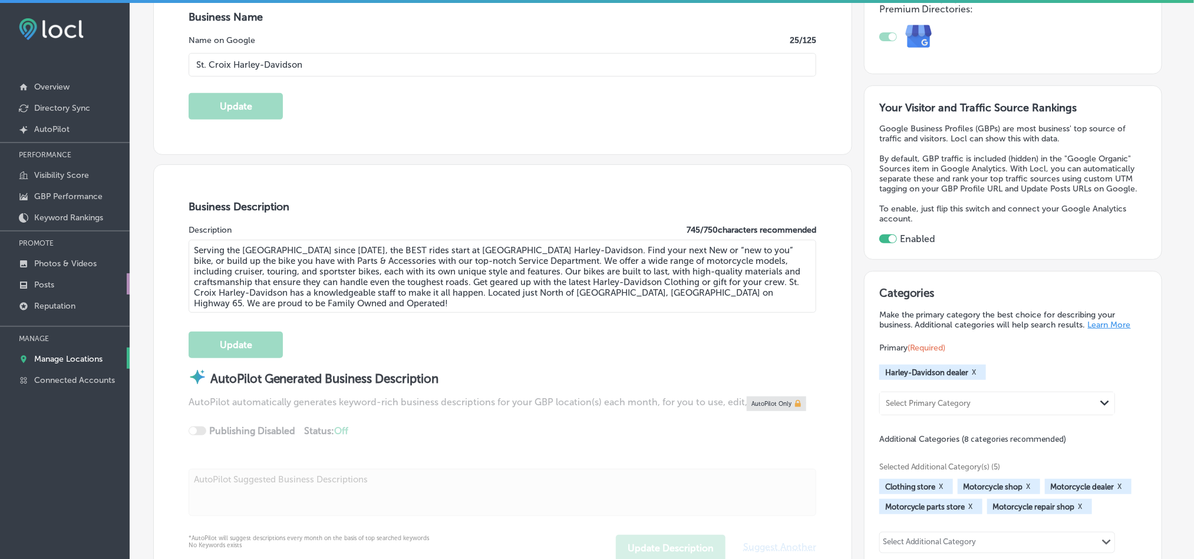
click at [49, 282] on p "Posts" at bounding box center [44, 285] width 20 height 10
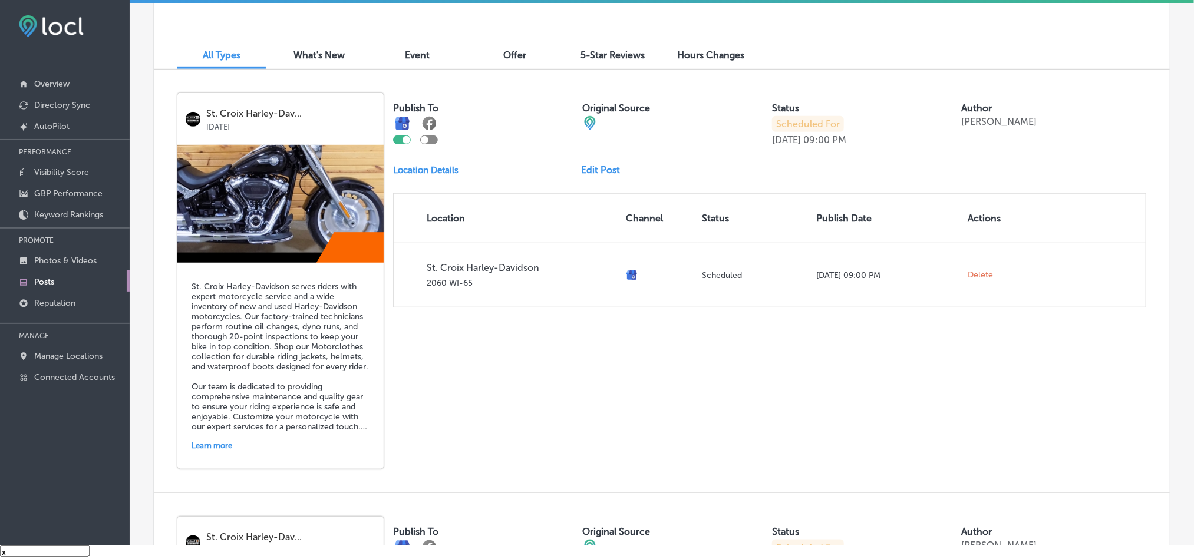
scroll to position [392, 0]
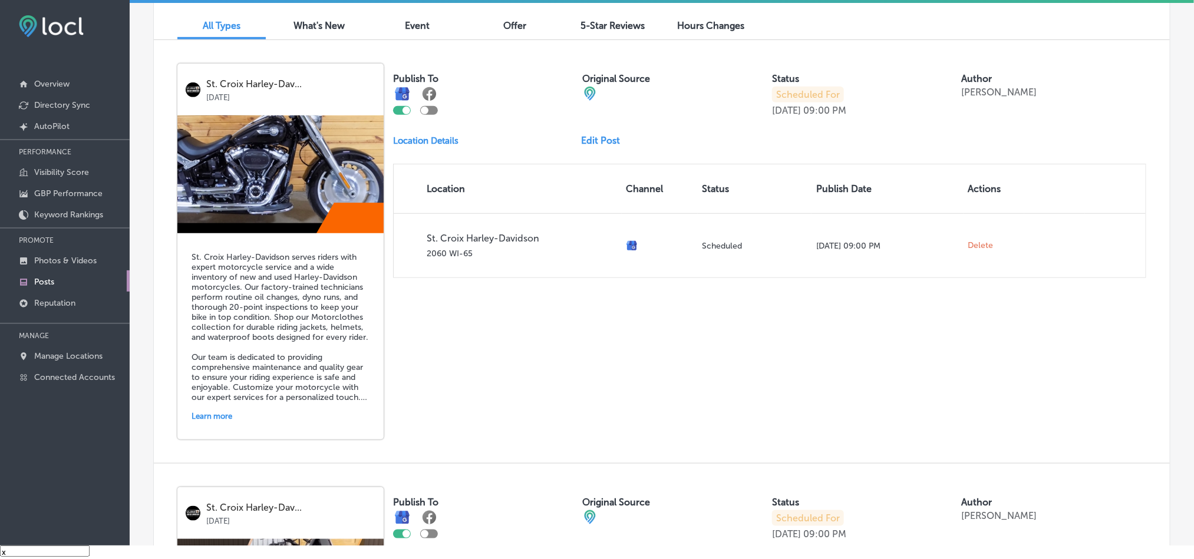
click at [601, 138] on link "Edit Post" at bounding box center [605, 140] width 48 height 11
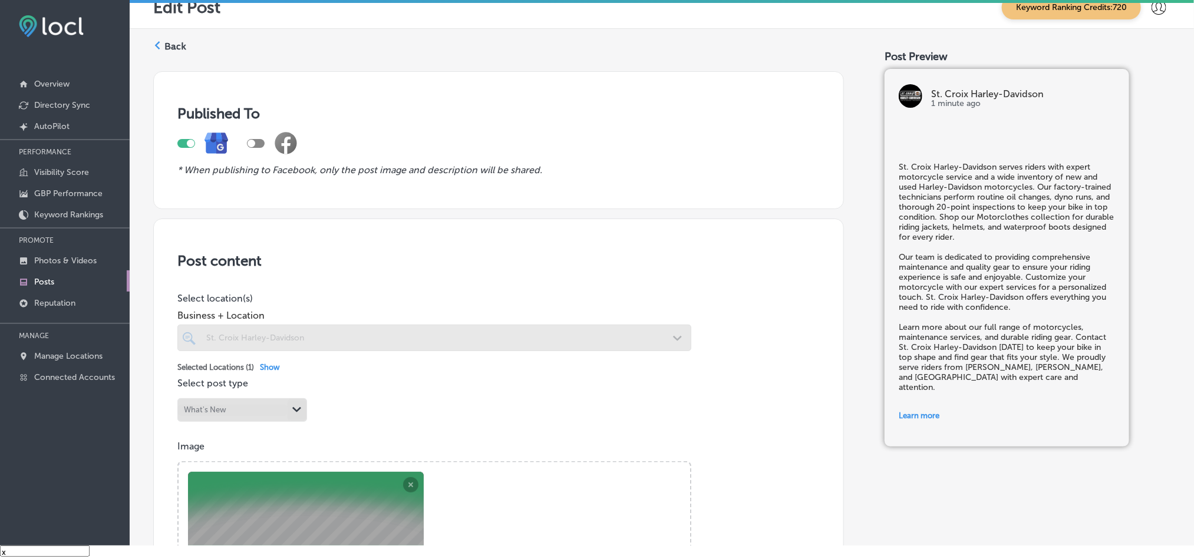
checkbox input "true"
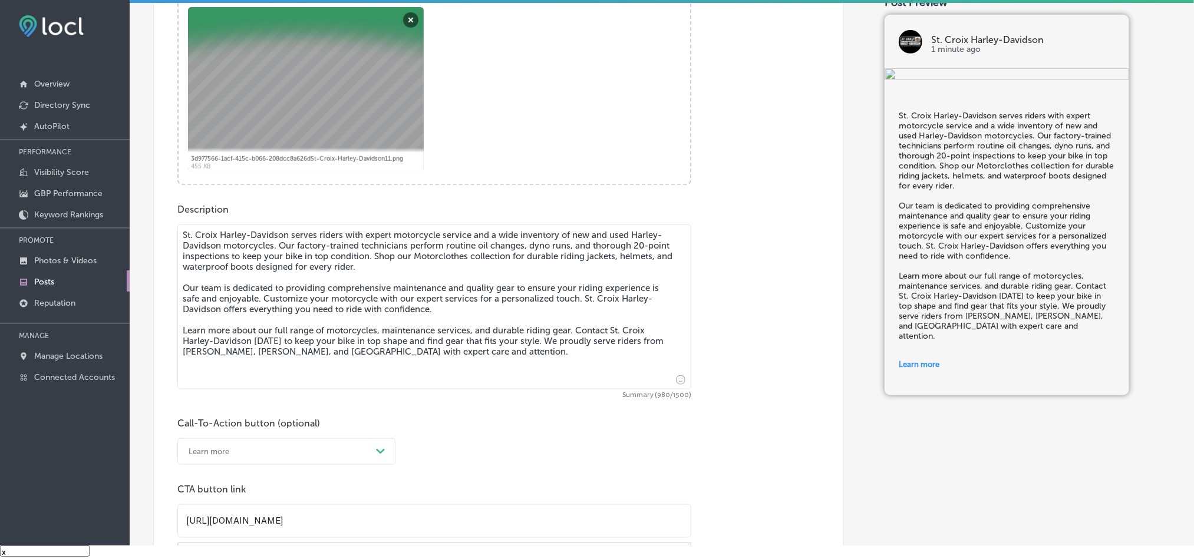
scroll to position [471, 0]
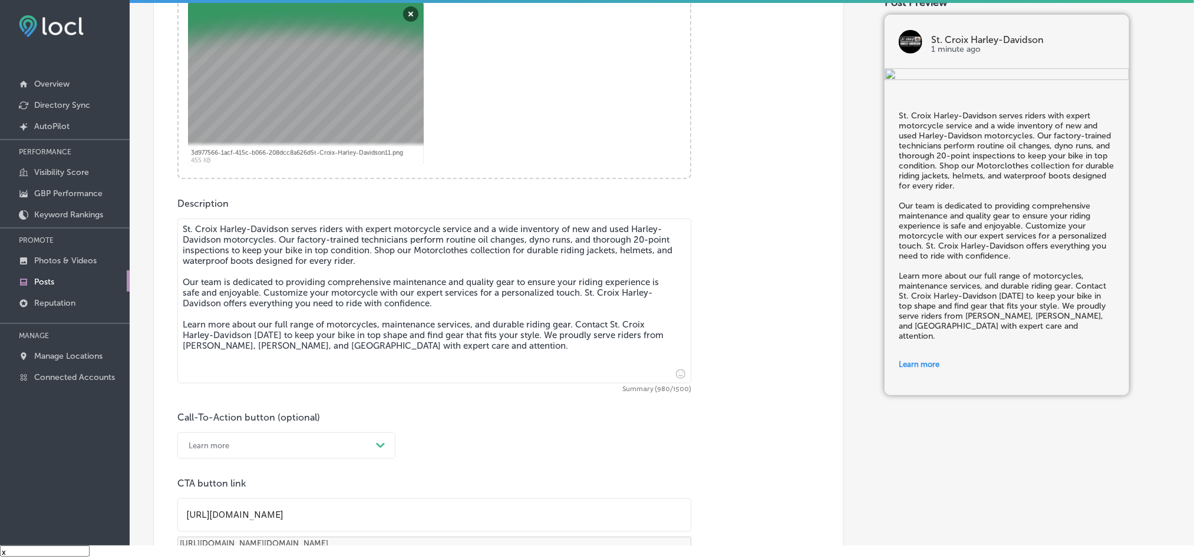
click at [402, 326] on textarea "St. Croix Harley-Davidson serves riders with expert motorcycle service and a wi…" at bounding box center [434, 301] width 514 height 165
paste textarea "in [GEOGRAPHIC_DATA] offers expert motorcycle service and a wide inventory of n…"
type textarea "St. Croix Harley-Davidson in [GEOGRAPHIC_DATA] offers expert motorcycle service…"
checkbox input "true"
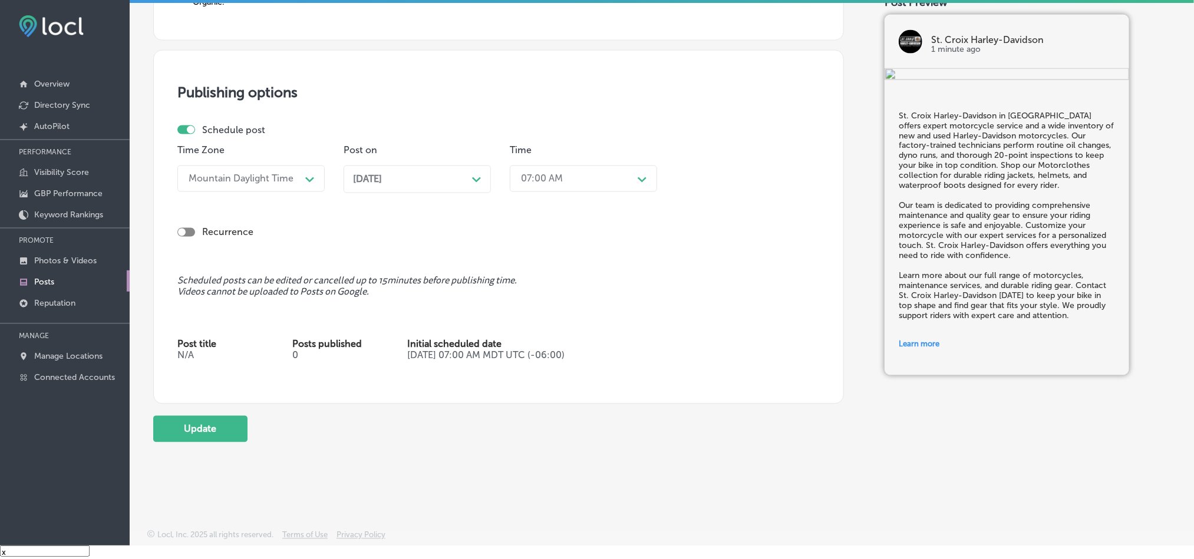
scroll to position [1043, 0]
type textarea "St. Croix Harley-Davidson in [GEOGRAPHIC_DATA] offers expert motorcycle service…"
click at [209, 431] on button "Update" at bounding box center [200, 429] width 94 height 27
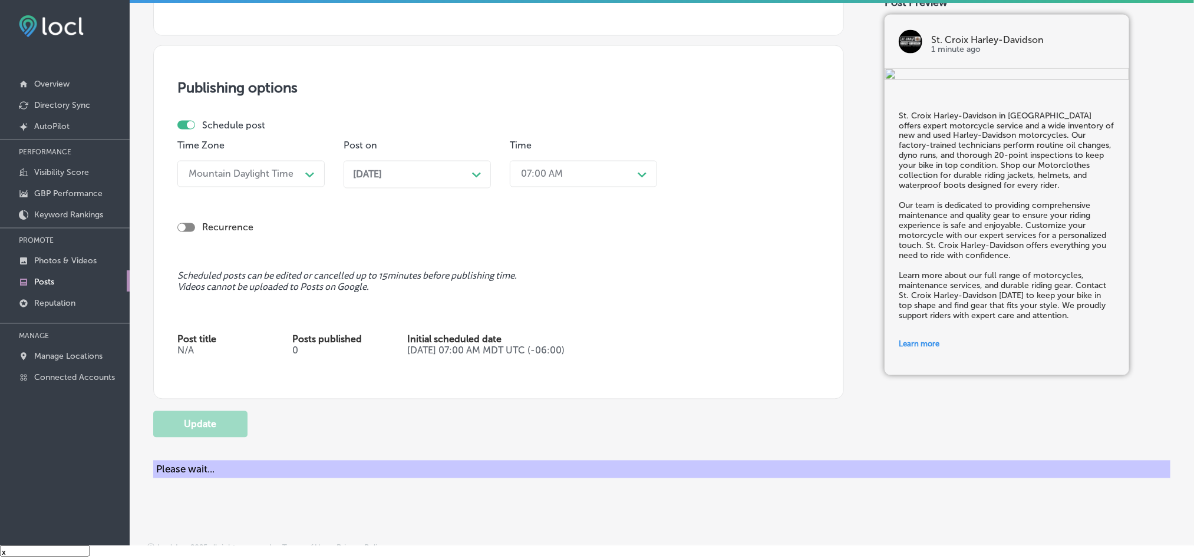
checkbox input "true"
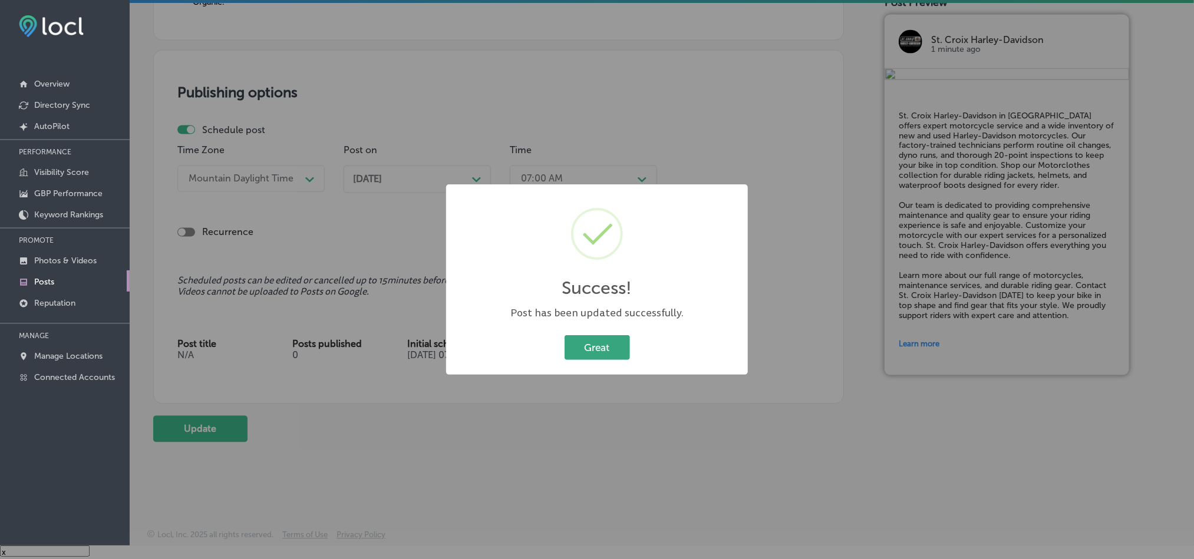
click at [601, 345] on button "Great" at bounding box center [596, 347] width 65 height 24
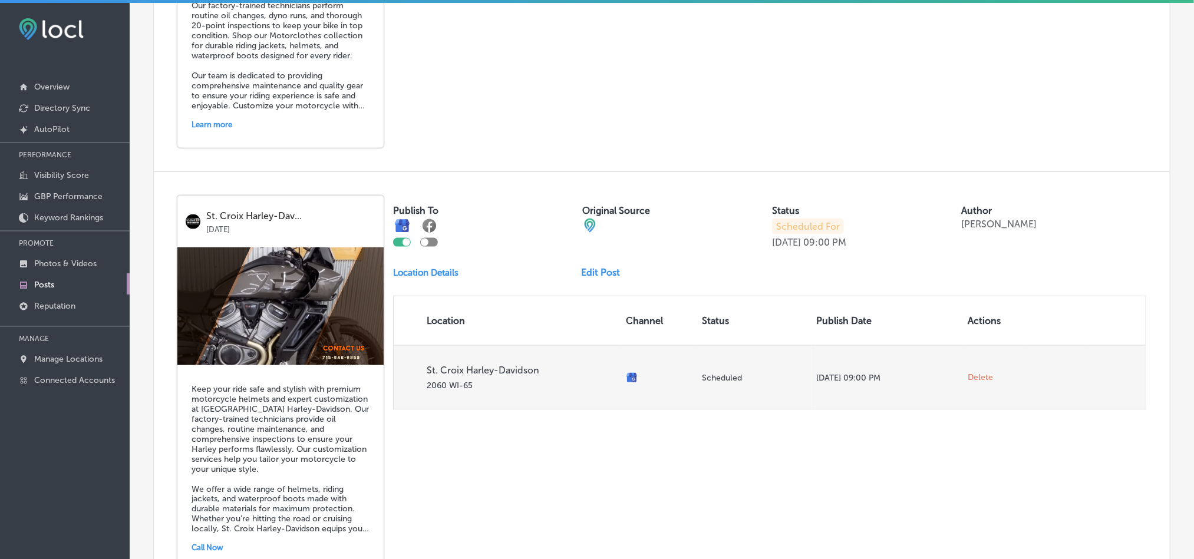
scroll to position [736, 0]
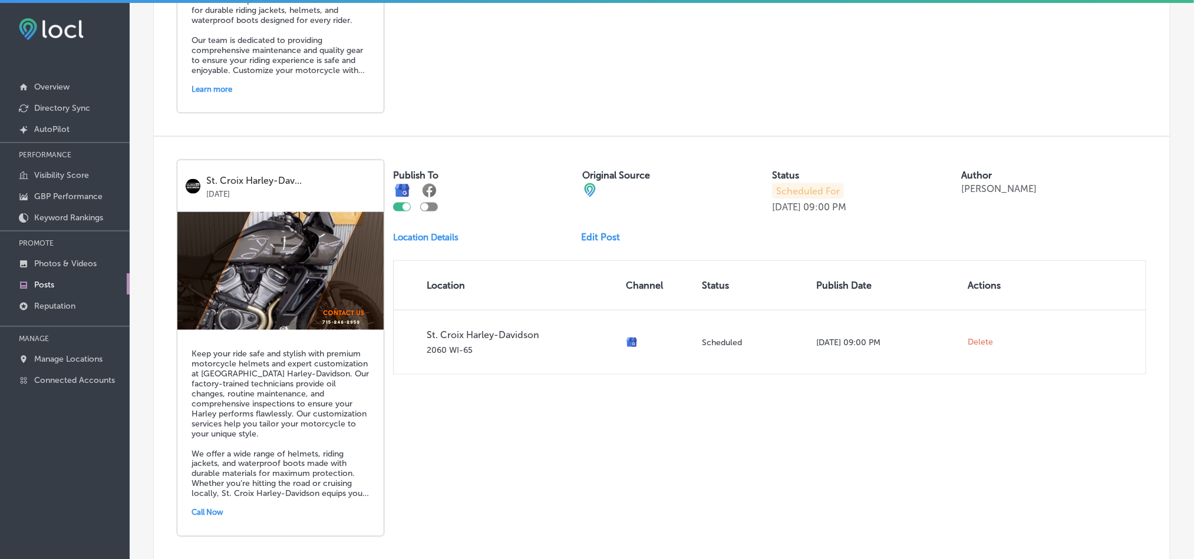
click at [589, 237] on link "Edit Post" at bounding box center [605, 237] width 48 height 11
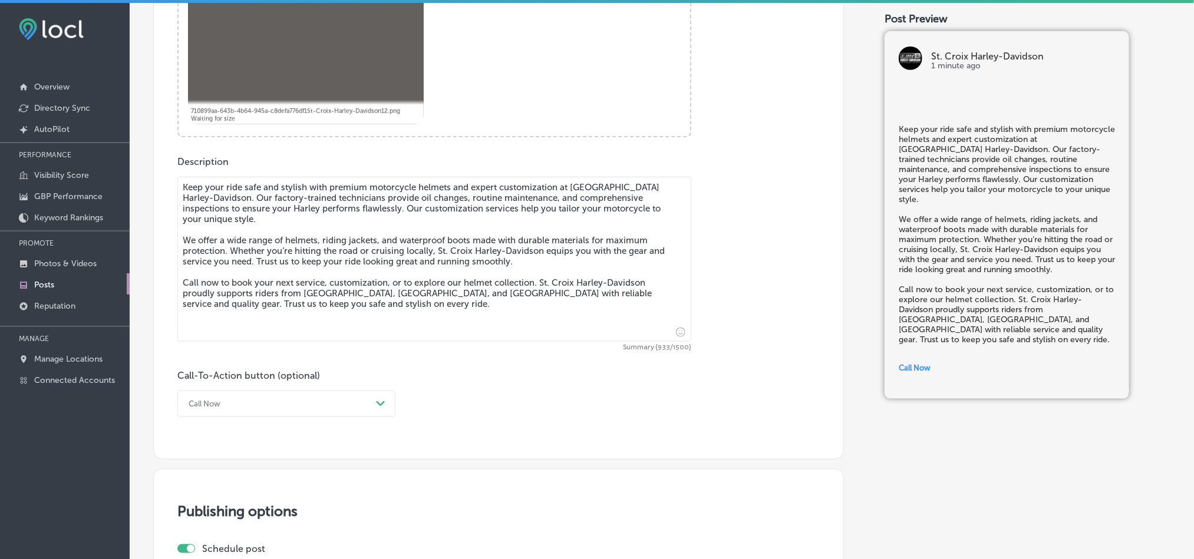
scroll to position [530, 0]
click at [361, 273] on textarea "Keep your ride safe and stylish with premium motorcycle helmets and expert cust…" at bounding box center [434, 258] width 514 height 165
paste textarea "in [GEOGRAPHIC_DATA]. Our factory-trained technicians provide oil changes, rout…"
type textarea "Keep your ride safe and stylish with premium motorcycle helmets and expert cust…"
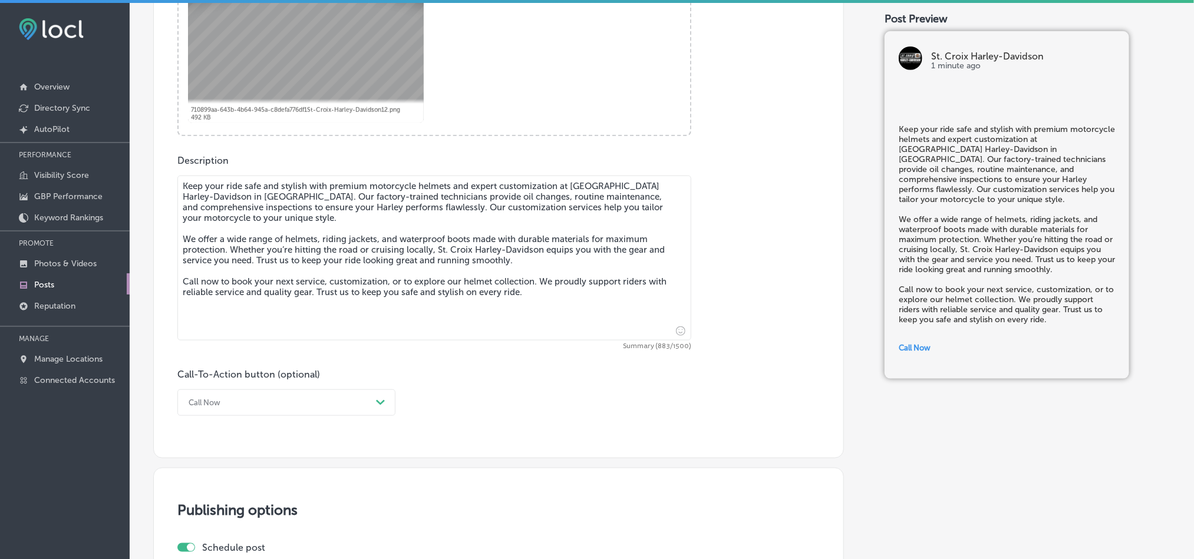
checkbox input "true"
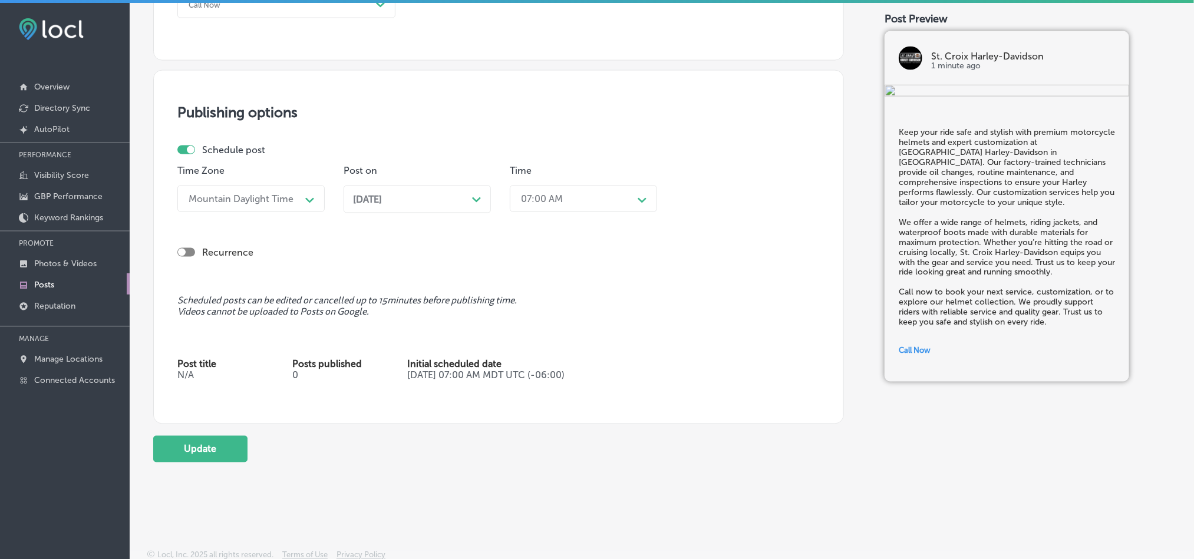
scroll to position [937, 0]
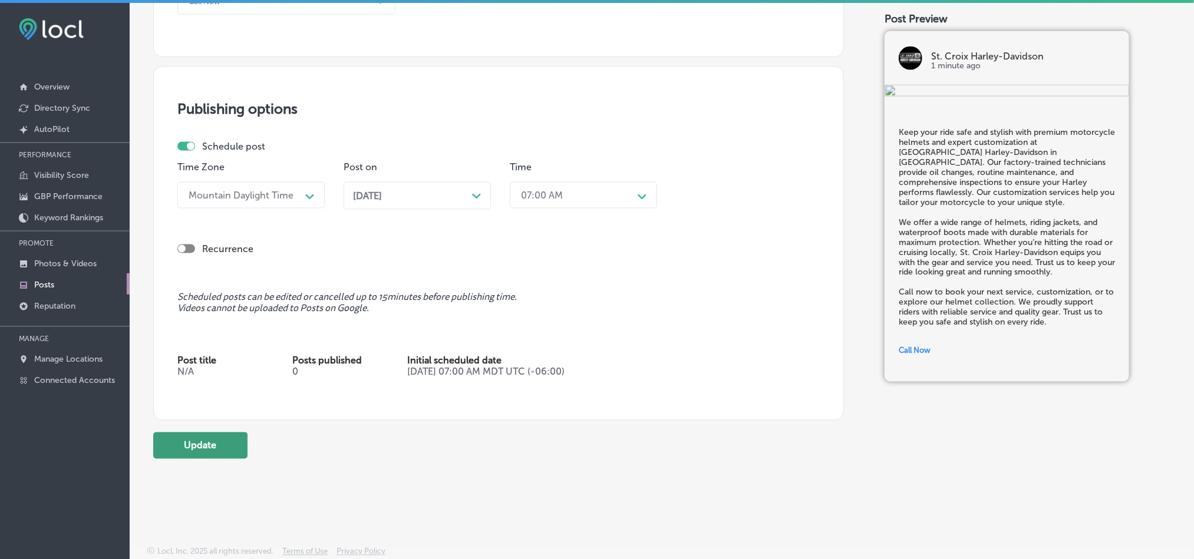
type textarea "Keep your ride safe and stylish with premium motorcycle helmets and expert cust…"
click at [189, 450] on button "Update" at bounding box center [200, 445] width 94 height 27
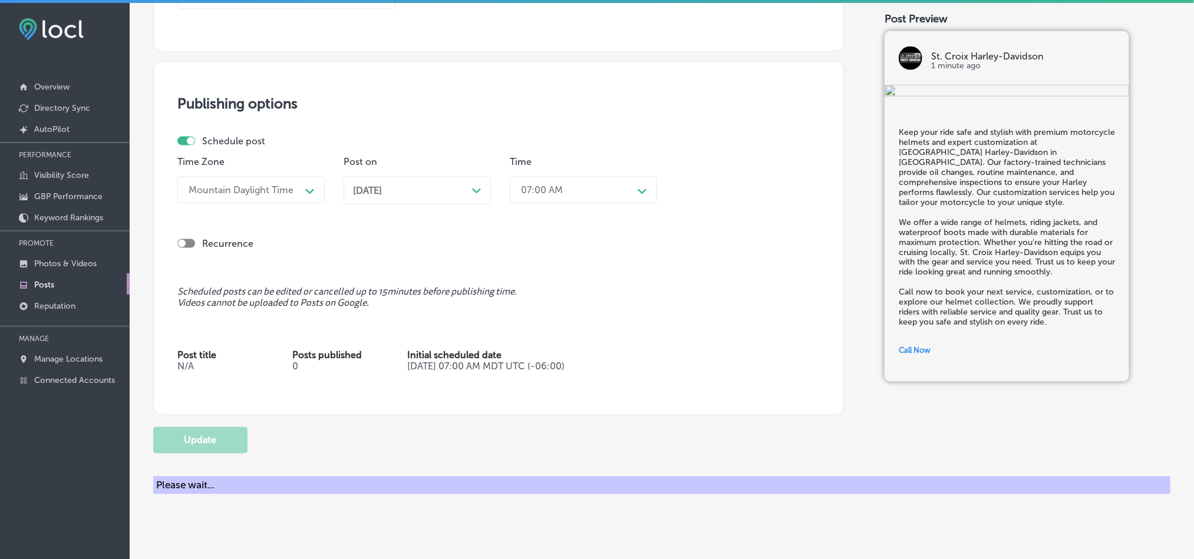
checkbox input "true"
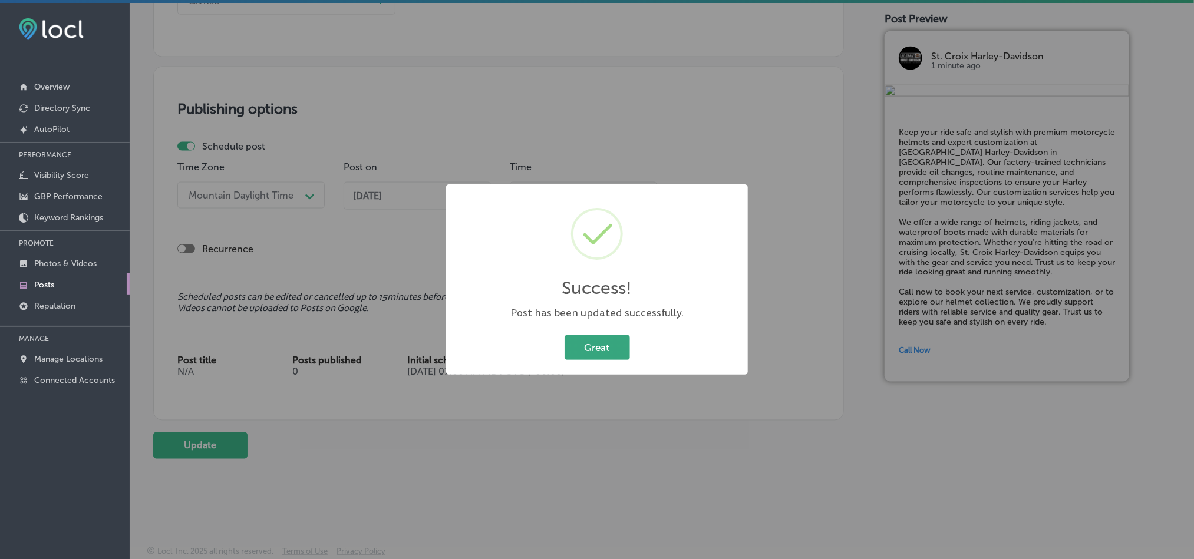
click at [601, 343] on button "Great" at bounding box center [596, 347] width 65 height 24
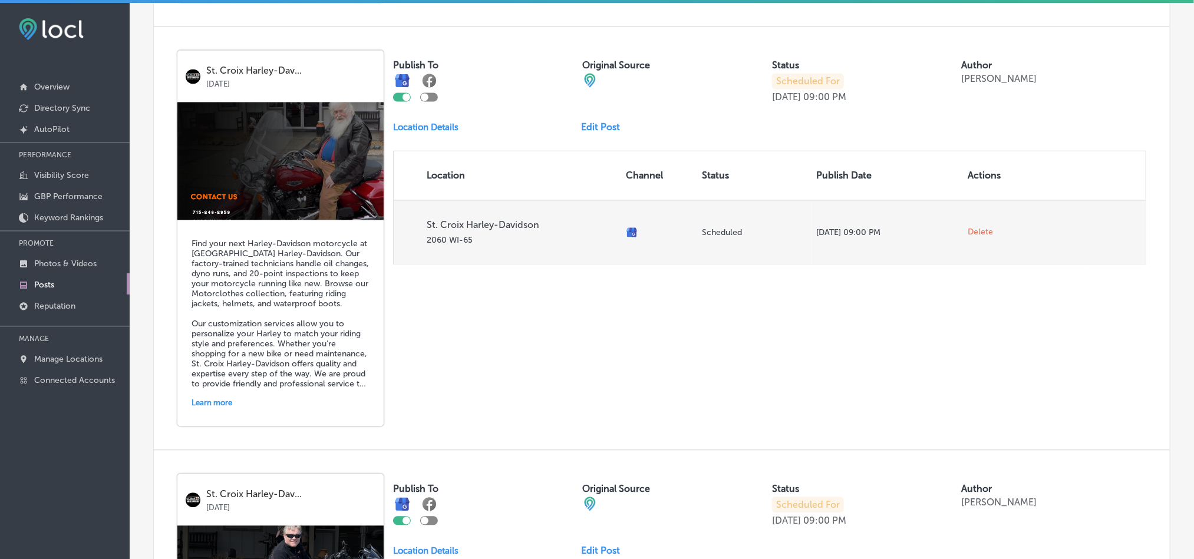
scroll to position [1276, 0]
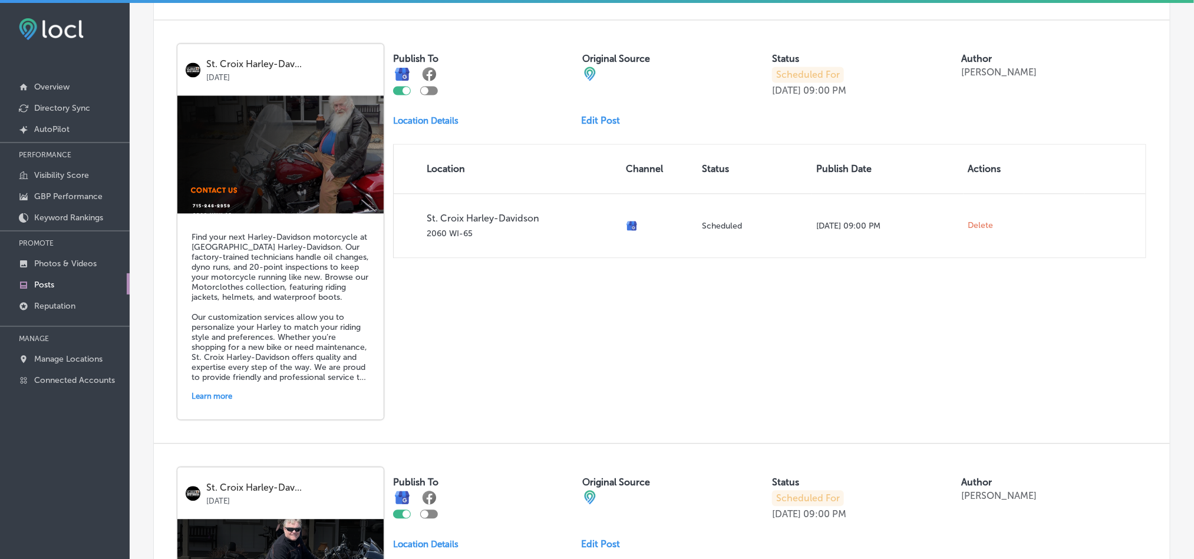
click at [599, 115] on link "Edit Post" at bounding box center [605, 120] width 48 height 11
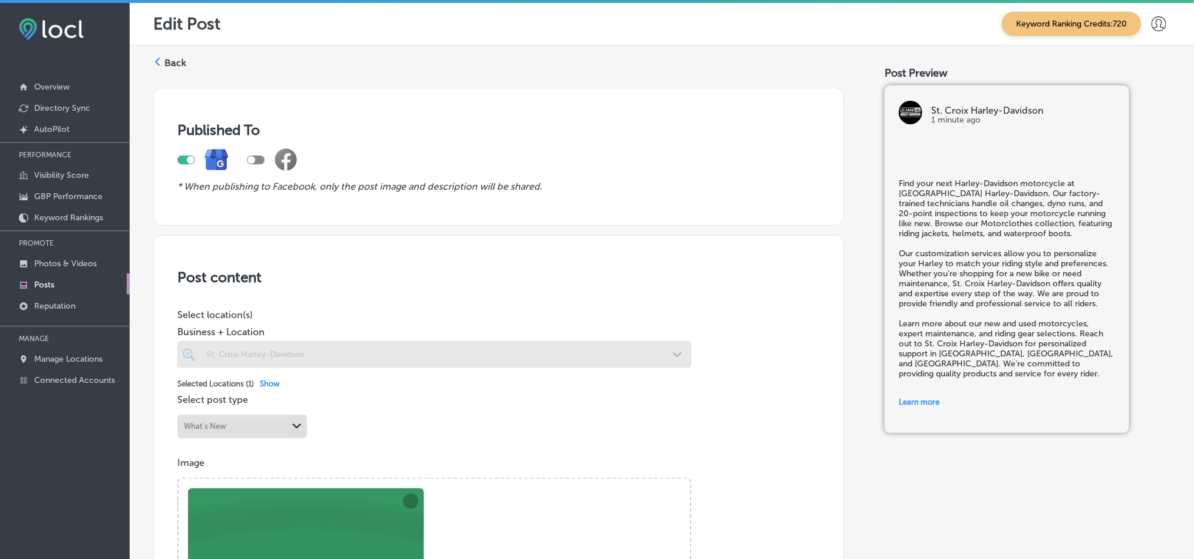
checkbox input "true"
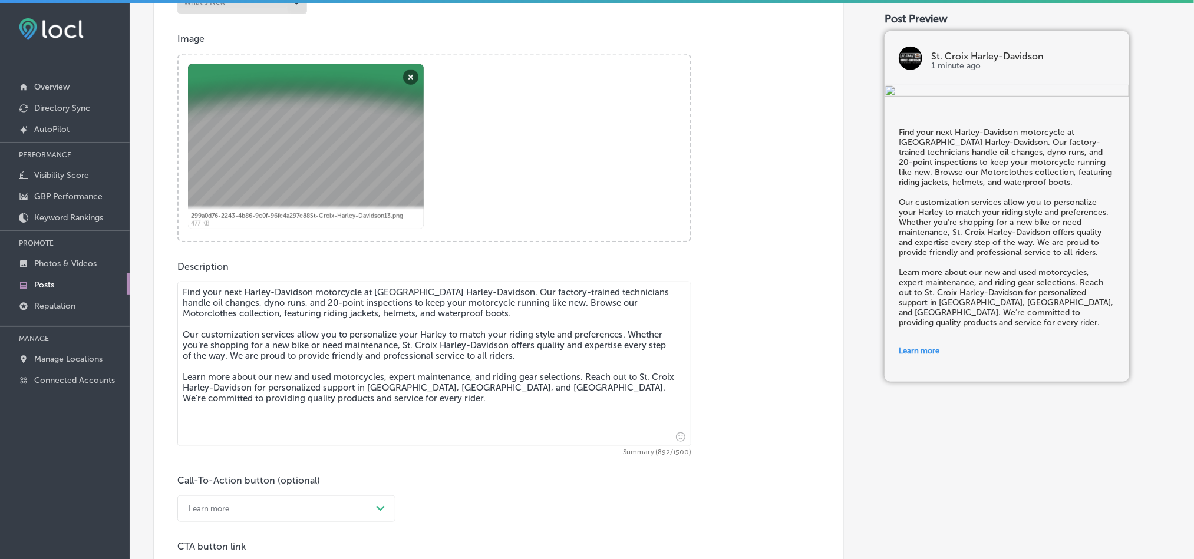
scroll to position [442, 0]
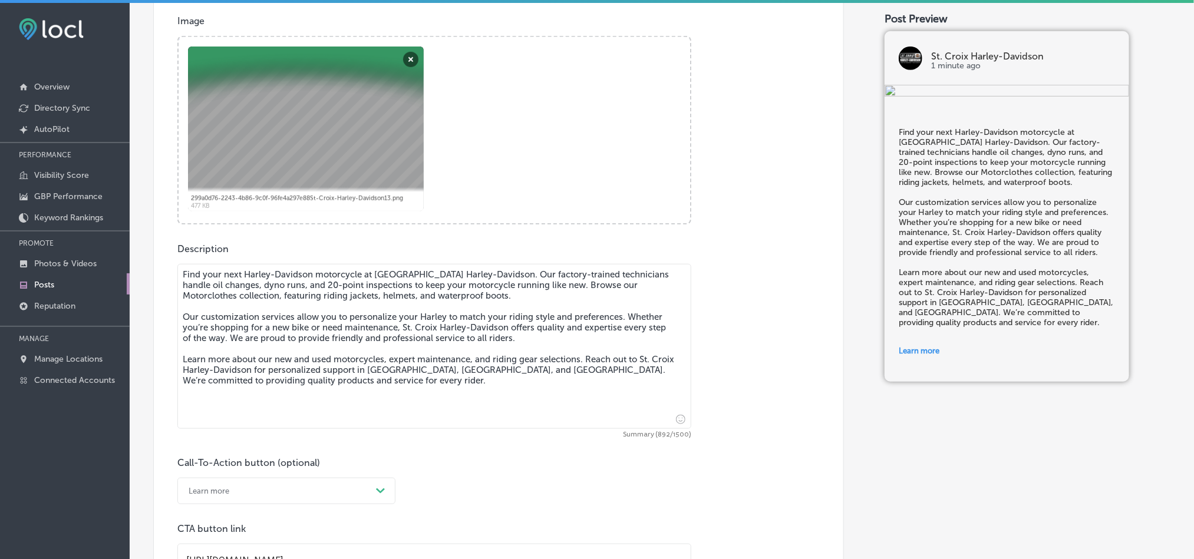
click at [315, 380] on textarea "Find your next Harley-Davidson motorcycle at [GEOGRAPHIC_DATA] Harley-Davidson.…" at bounding box center [434, 346] width 514 height 165
paste textarea "in [GEOGRAPHIC_DATA]. Our factory-trained technicians handle oil changes, dyno …"
type textarea "Find your next Harley-Davidson motorcycle at [GEOGRAPHIC_DATA] Harley-Davidson …"
checkbox input "true"
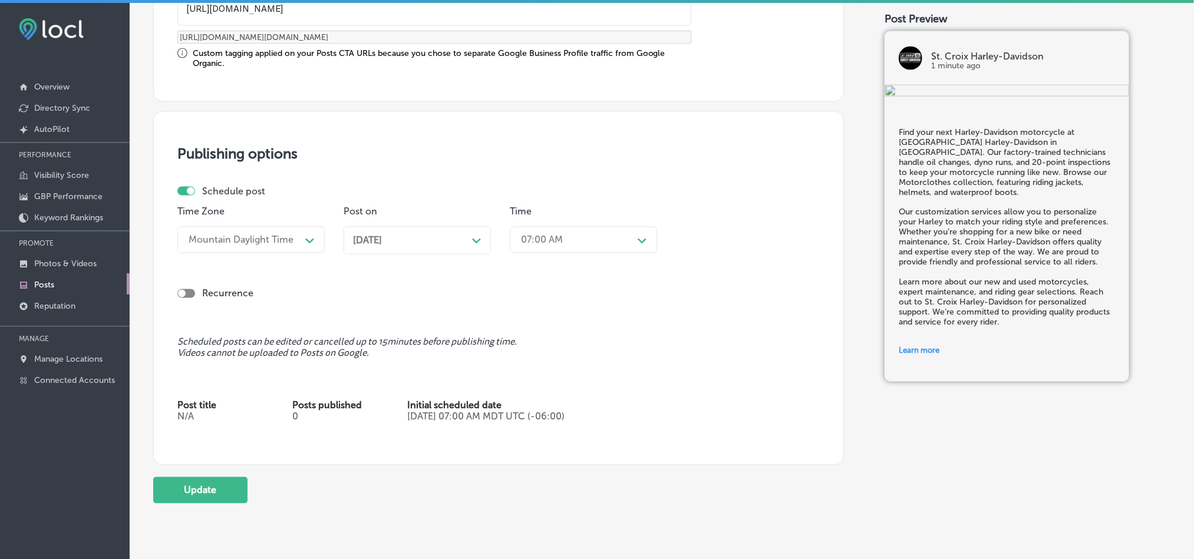
scroll to position [1001, 0]
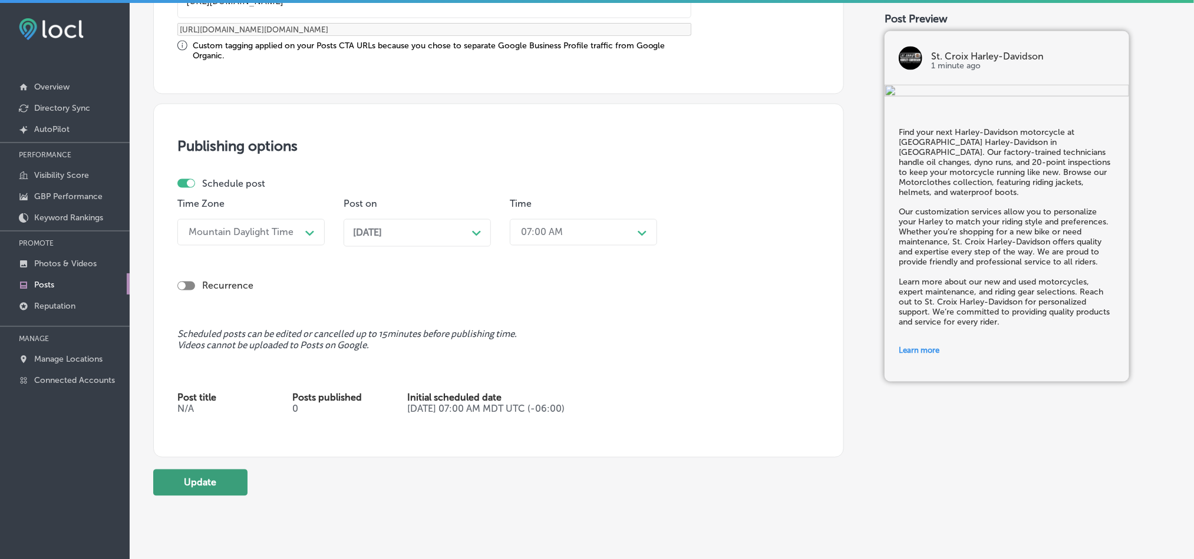
type textarea "Find your next Harley-Davidson motorcycle at [GEOGRAPHIC_DATA] Harley-Davidson …"
click at [199, 495] on button "Update" at bounding box center [200, 483] width 94 height 27
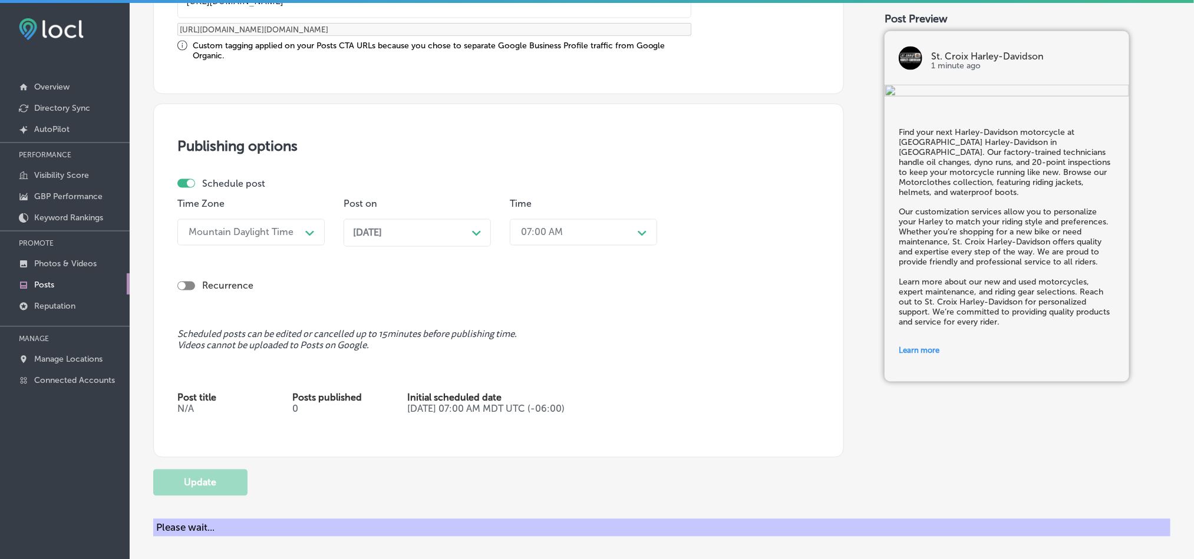
checkbox input "true"
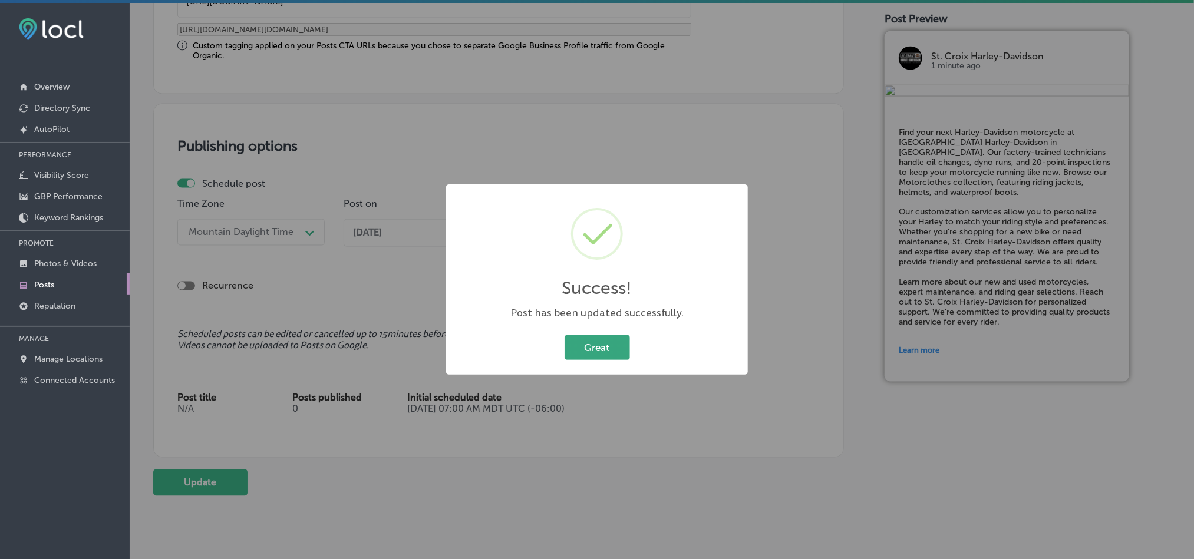
click at [598, 336] on button "Great" at bounding box center [596, 347] width 65 height 24
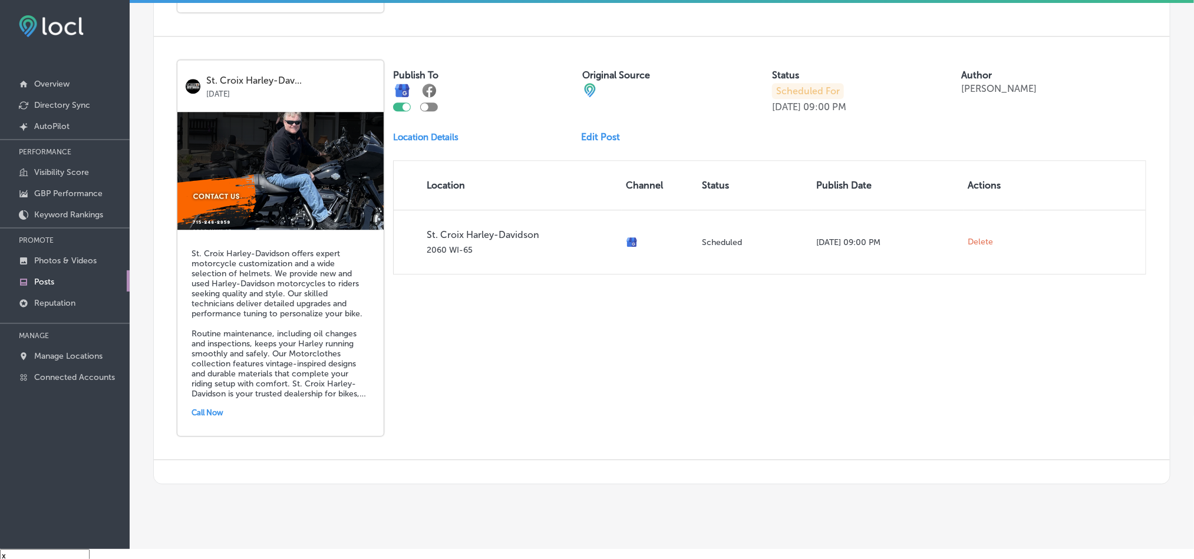
scroll to position [16, 0]
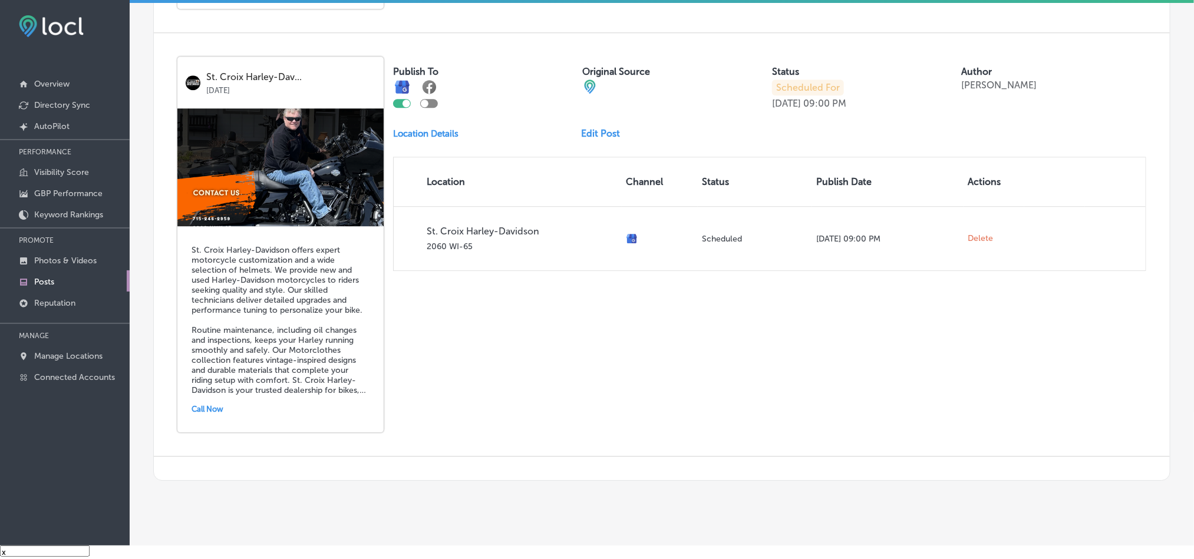
click at [586, 128] on link "Edit Post" at bounding box center [605, 133] width 48 height 11
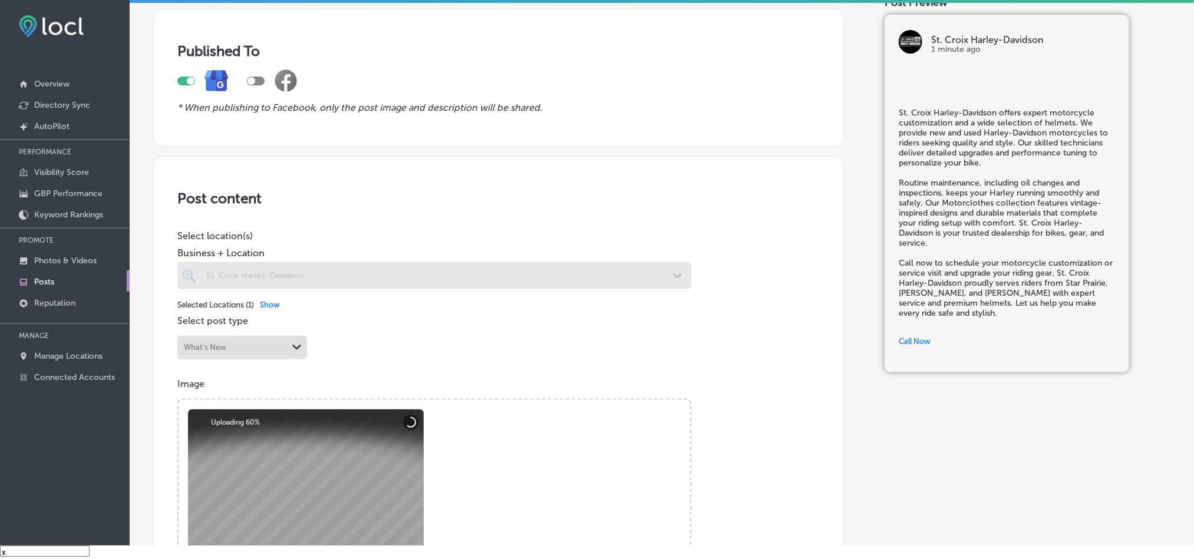
checkbox input "true"
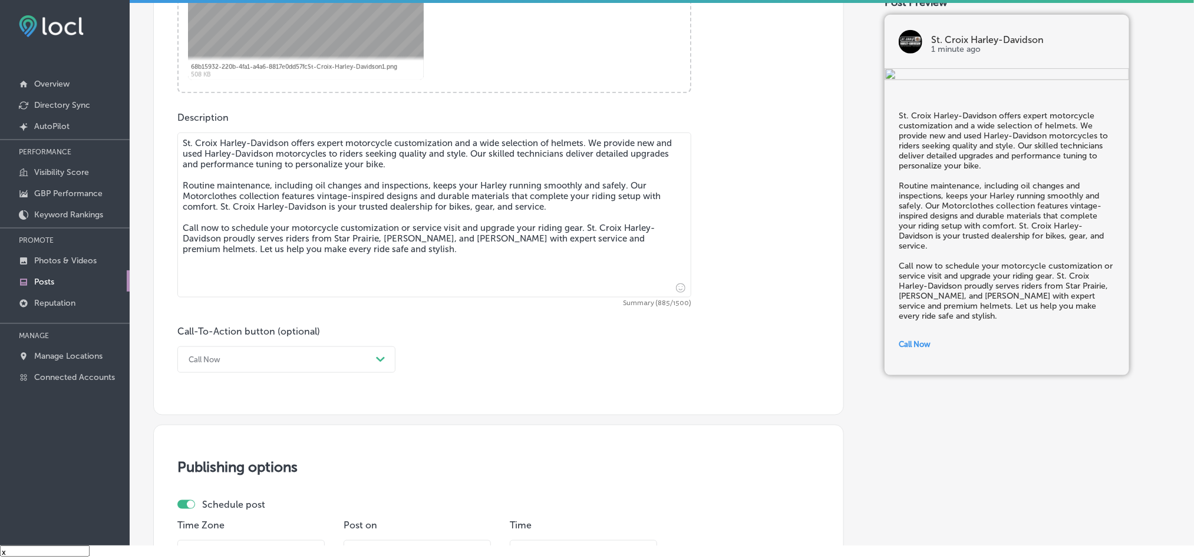
scroll to position [559, 0]
click at [395, 221] on textarea "St. Croix Harley-Davidson offers expert motorcycle customization and a wide sel…" at bounding box center [434, 212] width 514 height 165
paste textarea "in [GEOGRAPHIC_DATA] offers expert motorcycle customization and a wide selectio…"
type textarea "St. Croix Harley-Davidson in [GEOGRAPHIC_DATA] offers expert motorcycle customi…"
checkbox input "true"
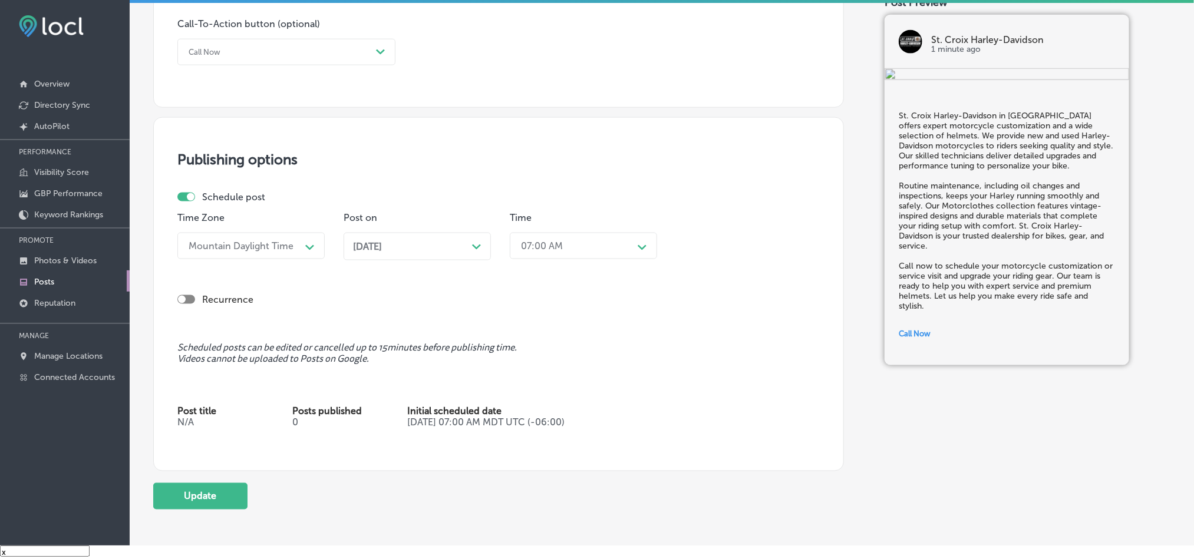
scroll to position [913, 0]
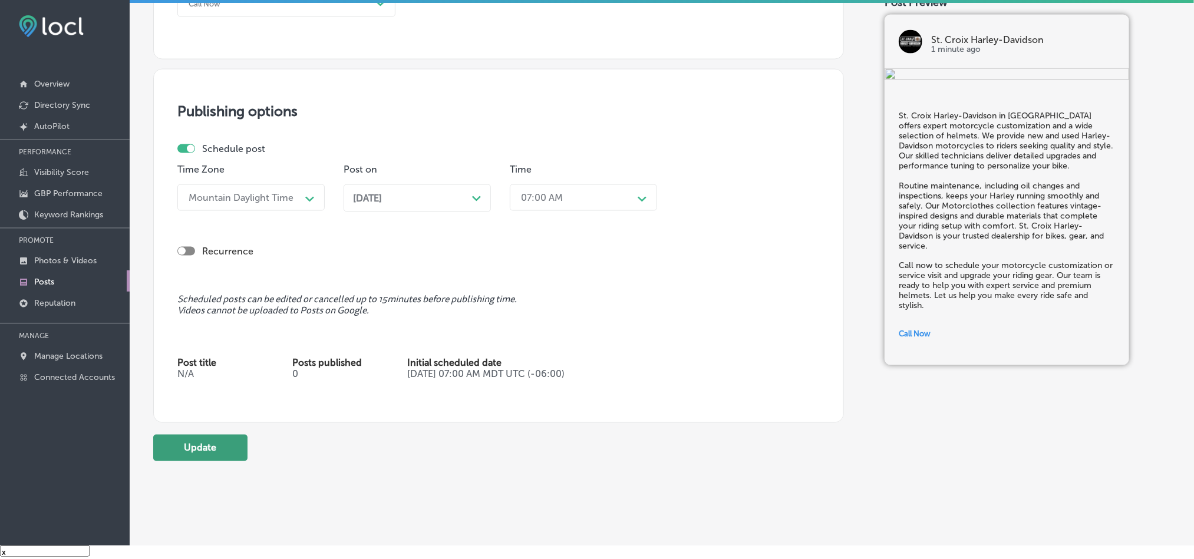
type textarea "St. Croix Harley-Davidson in [GEOGRAPHIC_DATA] offers expert motorcycle customi…"
click at [186, 453] on button "Update" at bounding box center [200, 448] width 94 height 27
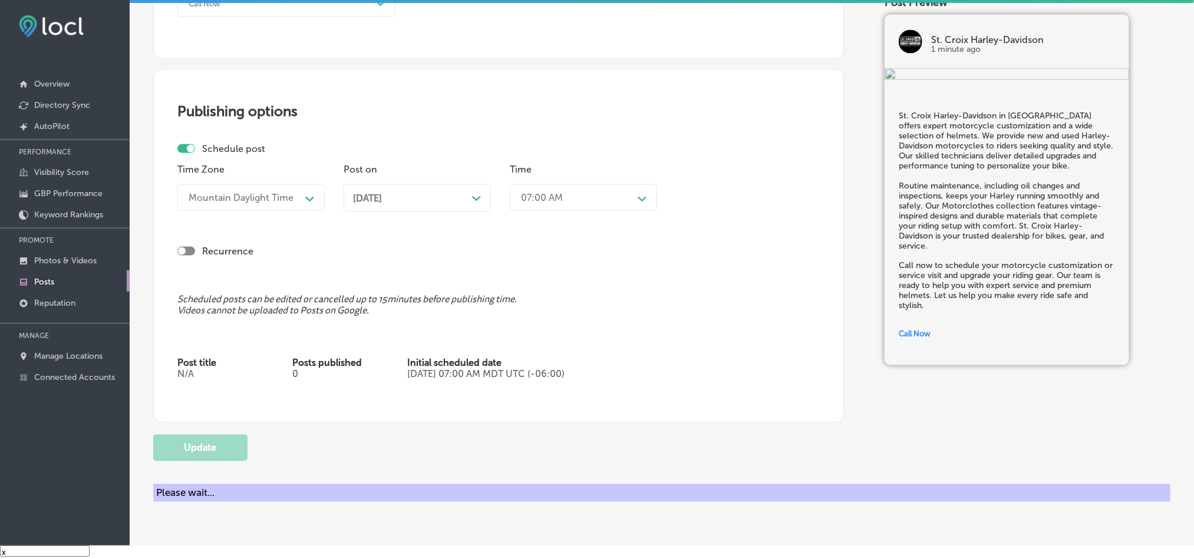
checkbox input "true"
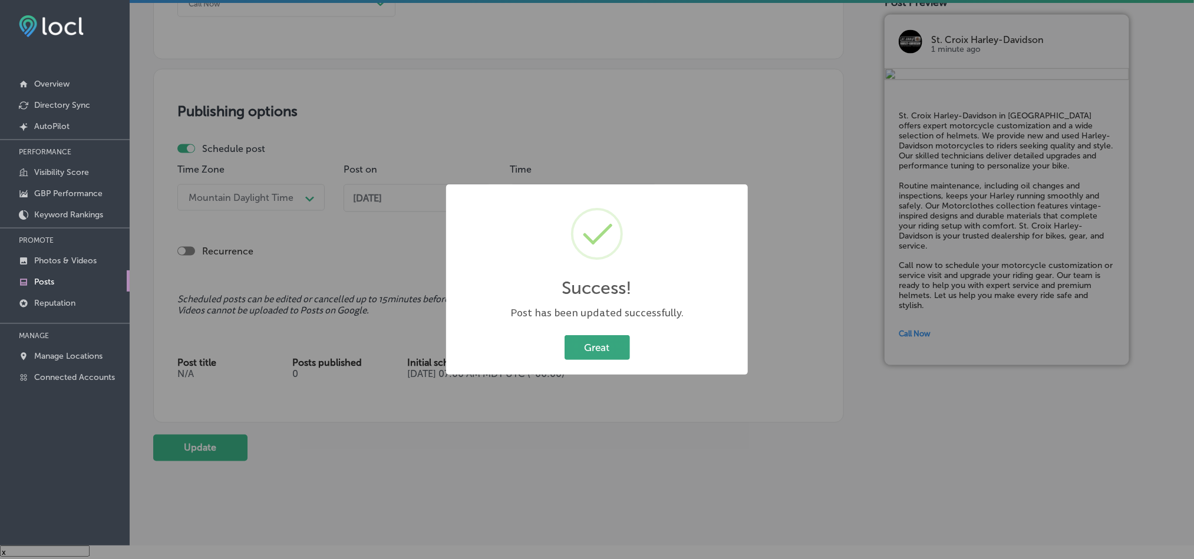
click at [606, 351] on button "Great" at bounding box center [596, 347] width 65 height 24
